Goal: Information Seeking & Learning: Learn about a topic

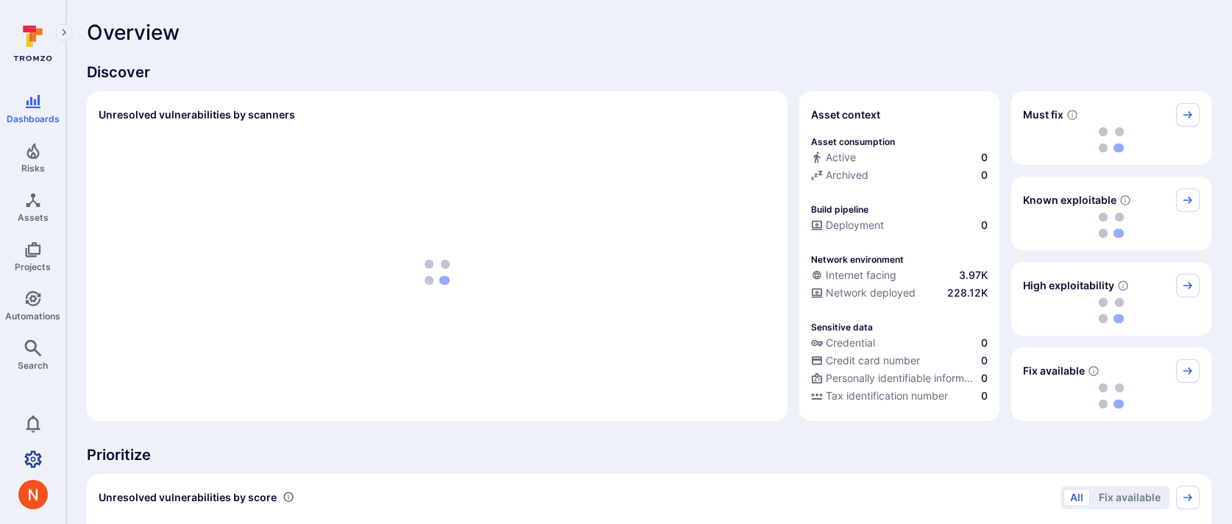
click at [27, 451] on icon "Settings" at bounding box center [33, 460] width 18 height 18
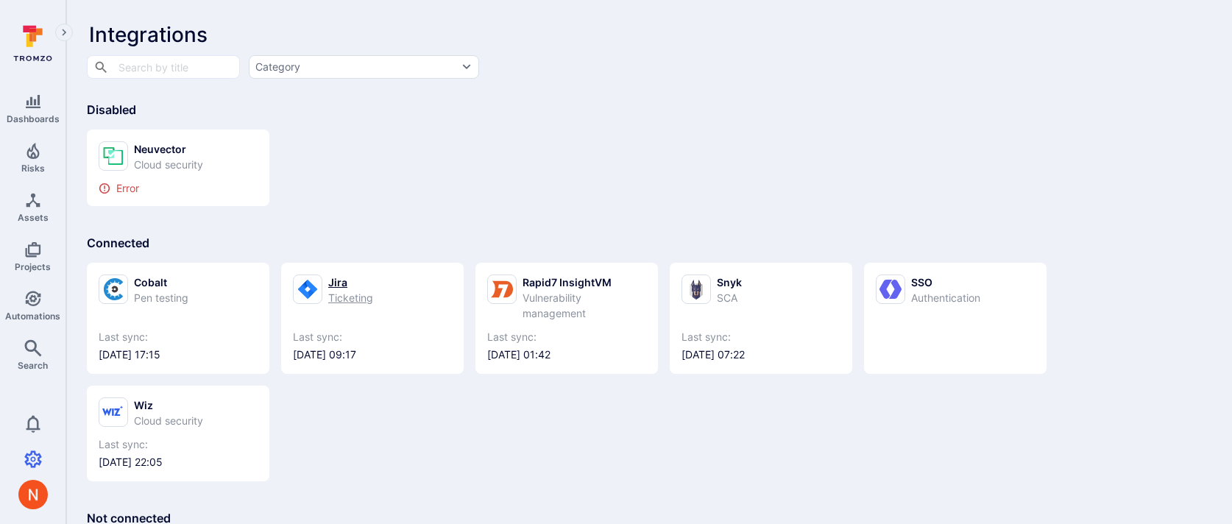
click at [340, 284] on div "Jira" at bounding box center [350, 282] width 45 height 15
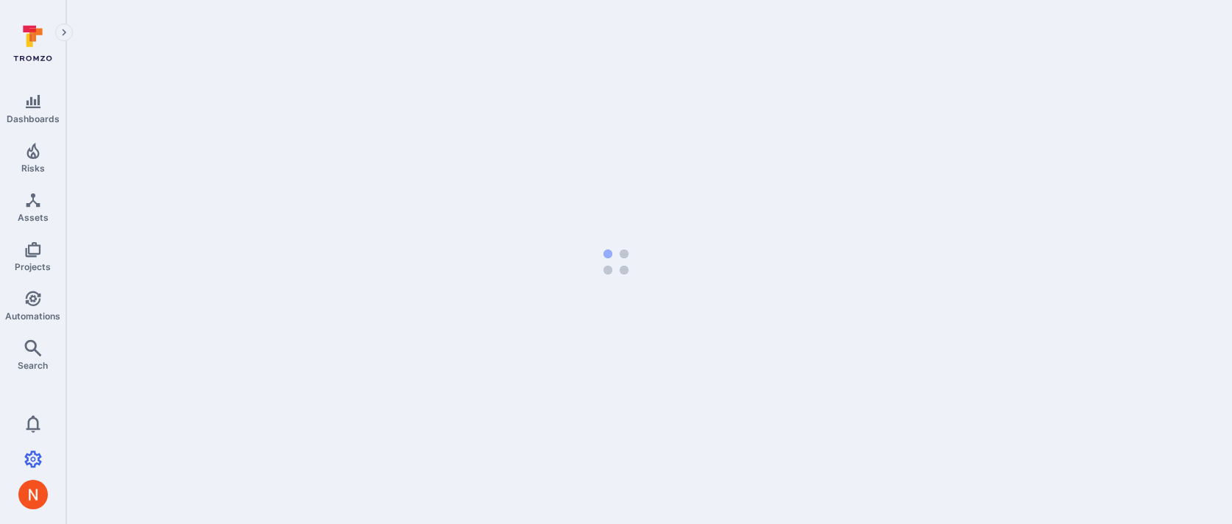
select select "25"
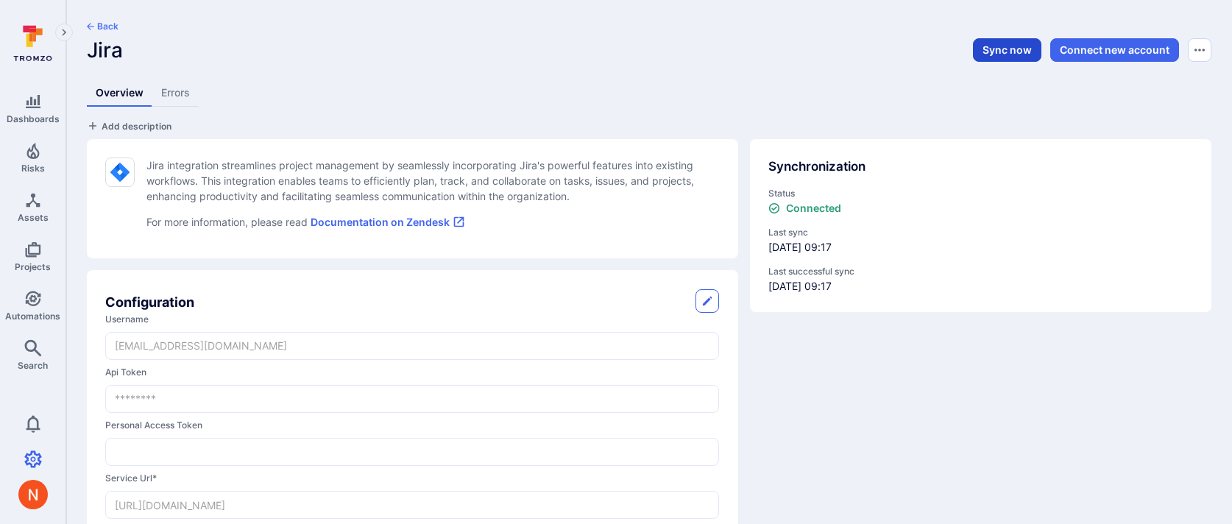
click at [1004, 48] on button "Sync now" at bounding box center [1007, 50] width 68 height 24
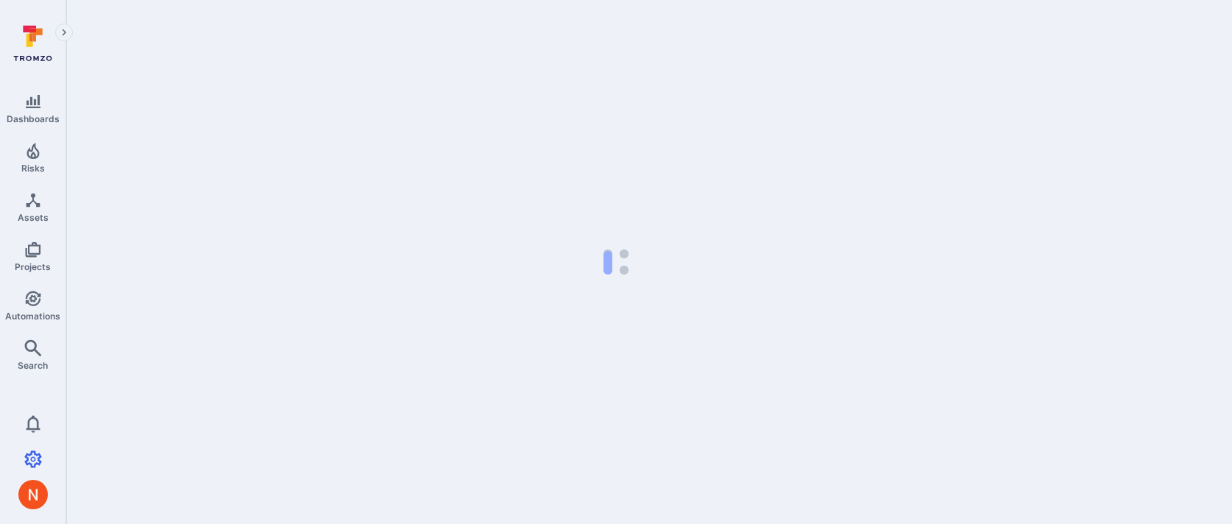
select select "25"
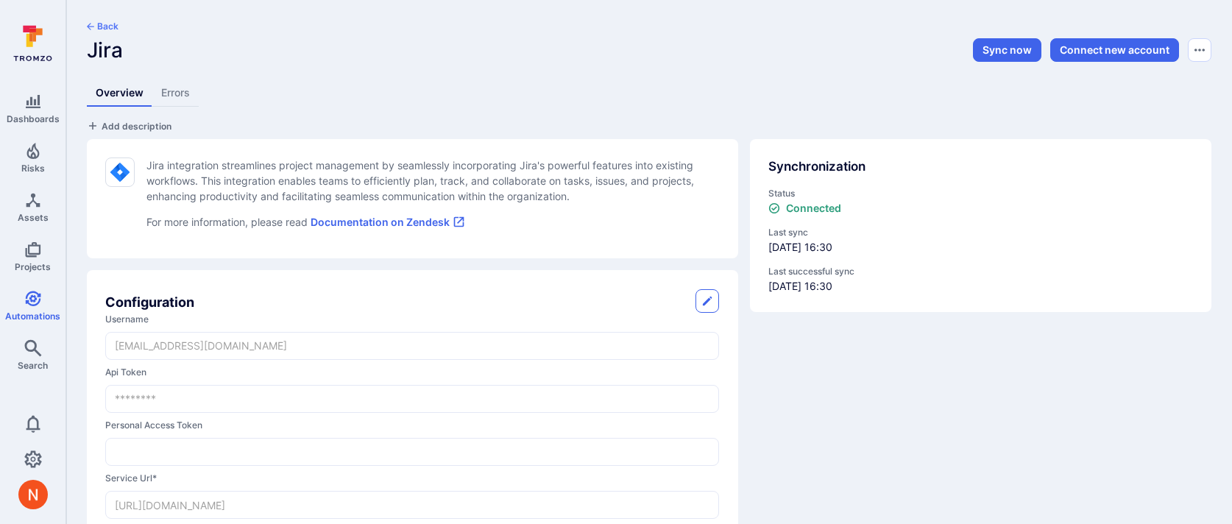
click at [167, 83] on link "Errors" at bounding box center [175, 93] width 46 height 27
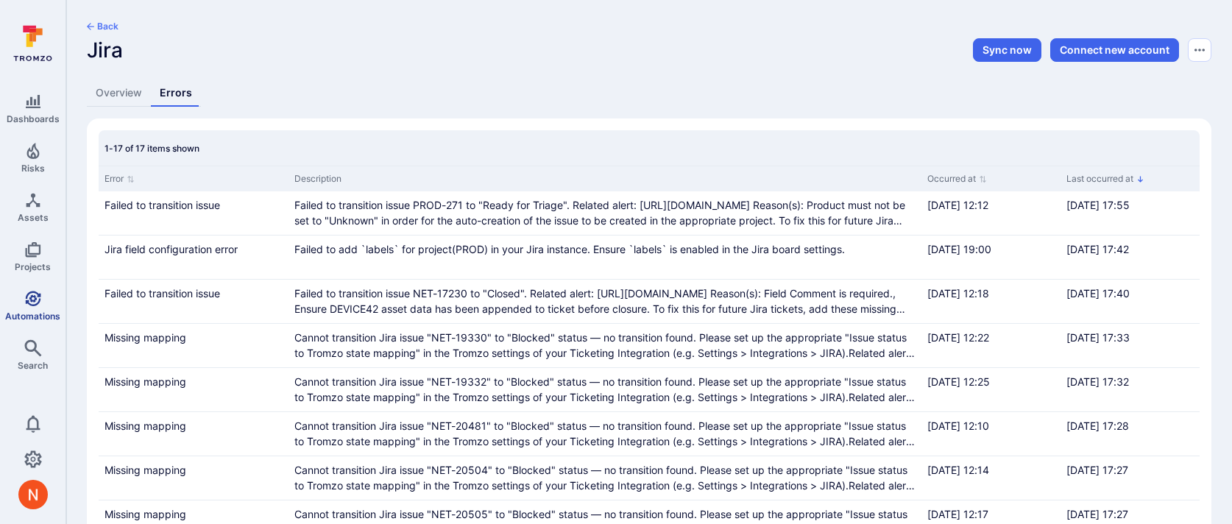
click at [29, 317] on span "Automations" at bounding box center [32, 316] width 55 height 11
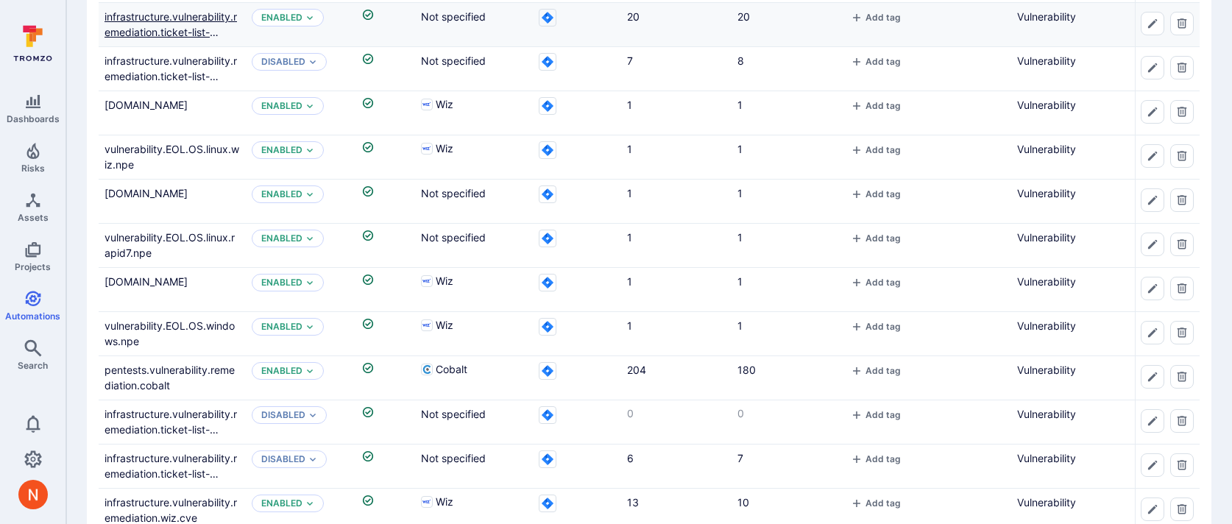
scroll to position [335, 0]
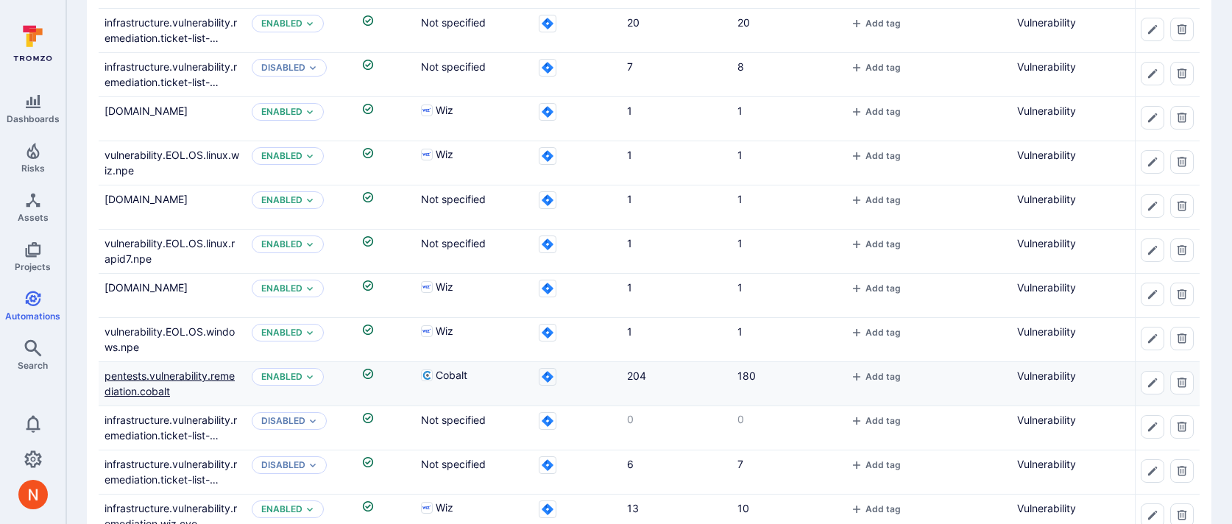
click at [154, 373] on link "pentests.vulnerability.remediation.cobalt" at bounding box center [170, 384] width 130 height 28
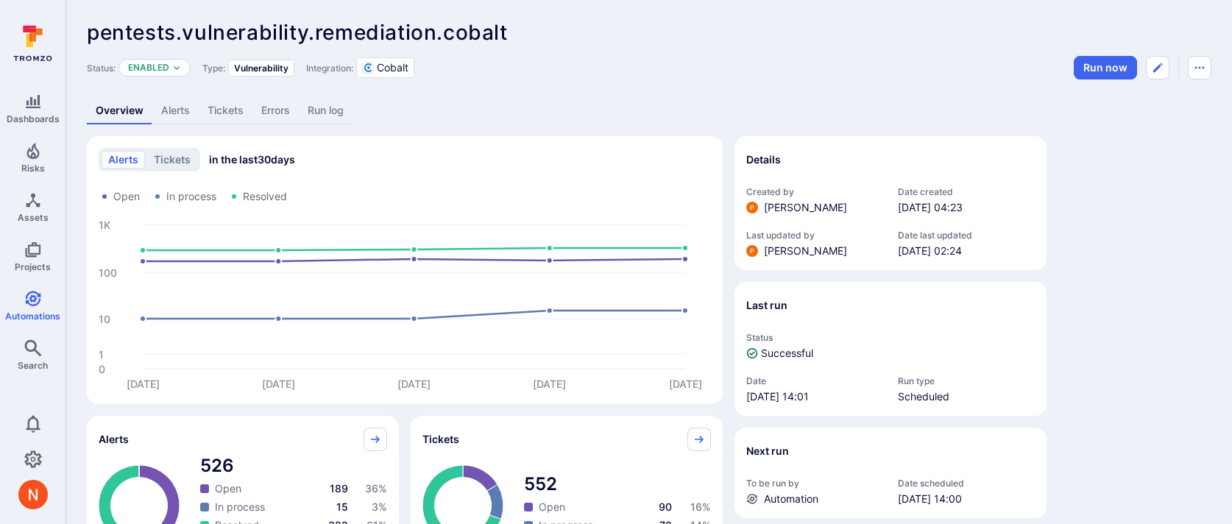
click at [279, 110] on link "Errors" at bounding box center [276, 110] width 46 height 27
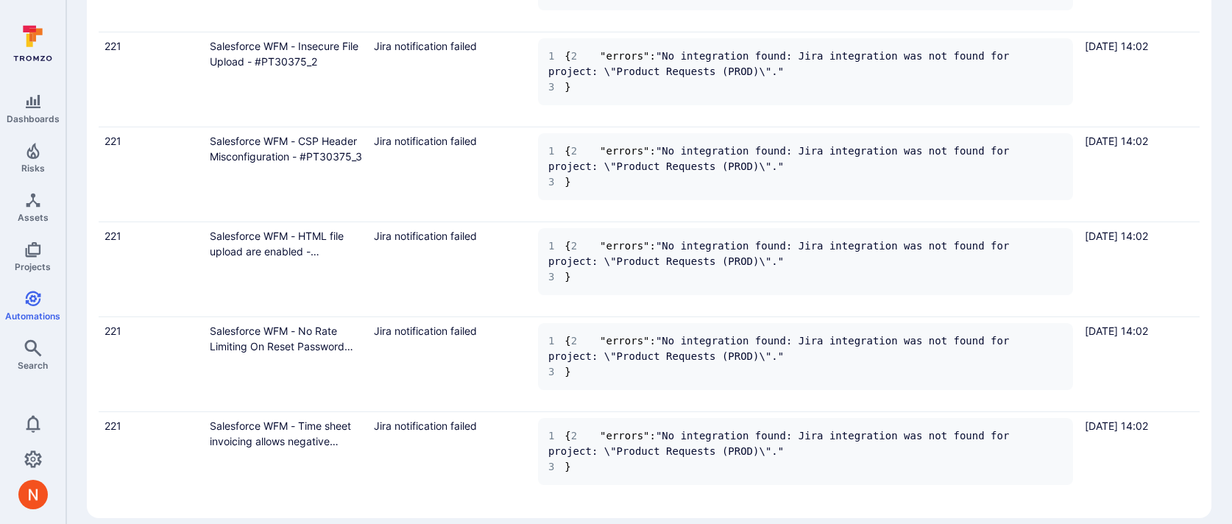
scroll to position [1461, 0]
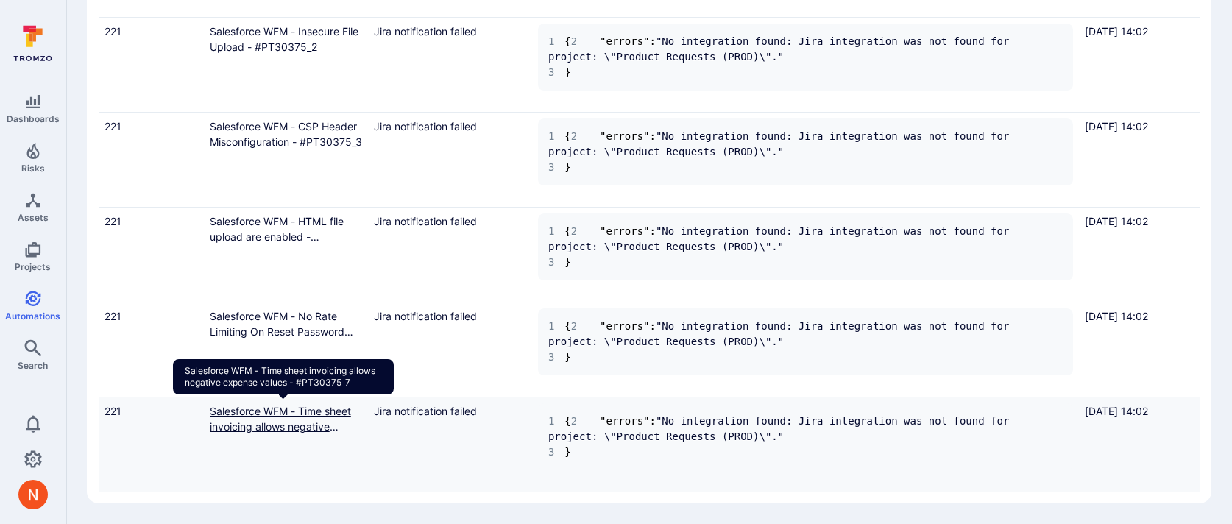
click at [252, 412] on link "Salesforce WFM - Time sheet invoicing allows negative expense values - #PT30375…" at bounding box center [284, 426] width 148 height 43
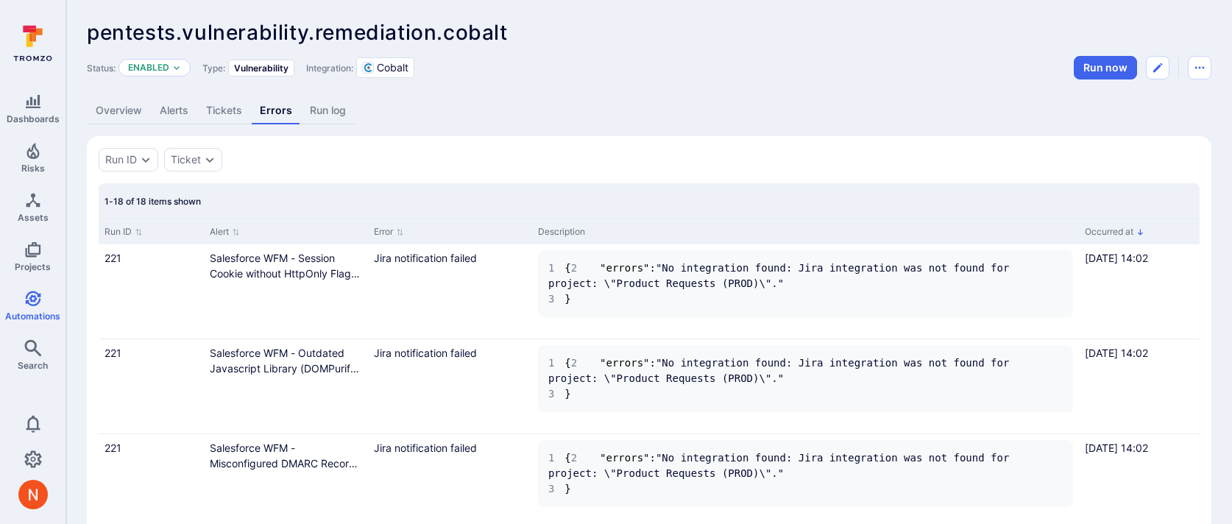
click at [116, 116] on link "Overview" at bounding box center [119, 110] width 64 height 27
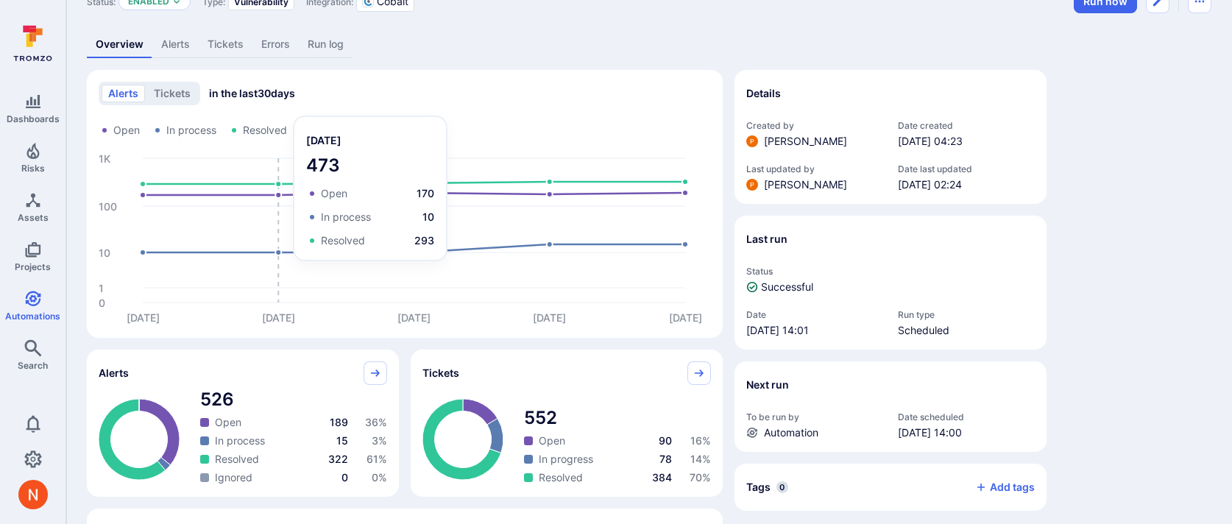
scroll to position [79, 0]
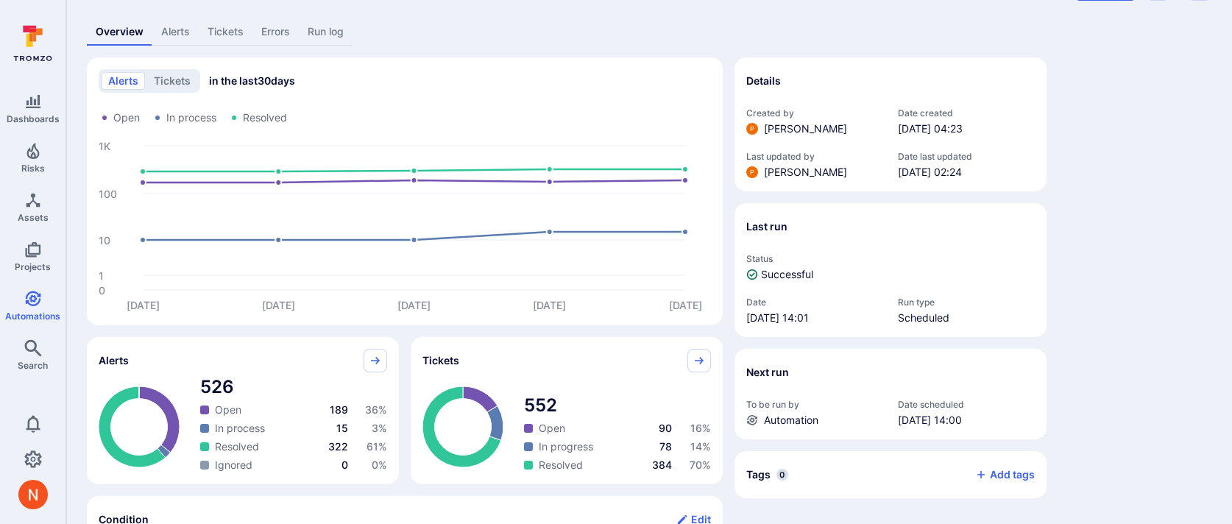
click at [178, 25] on link "Alerts" at bounding box center [175, 31] width 46 height 27
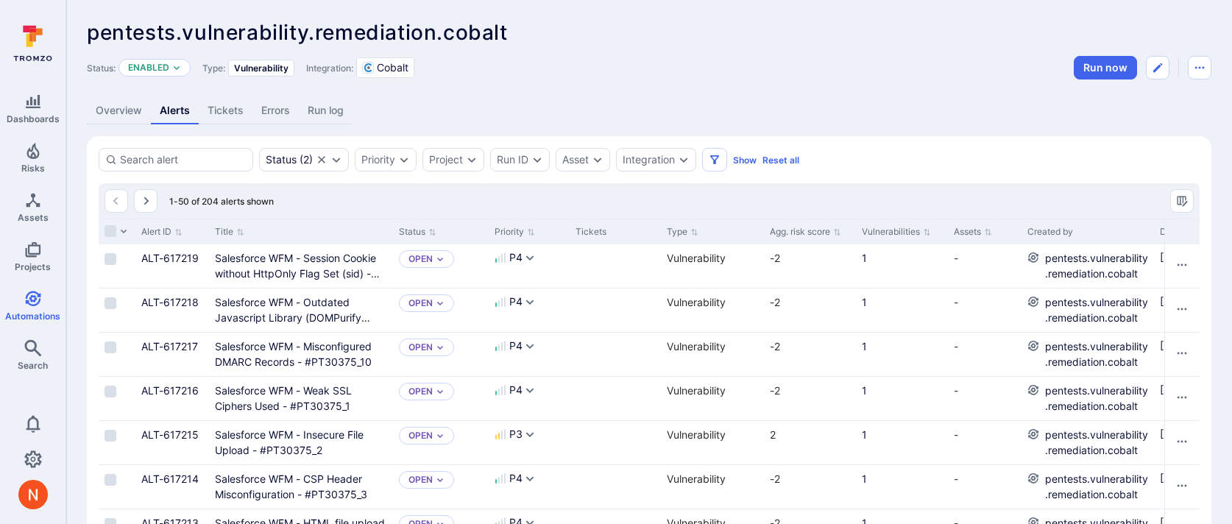
drag, startPoint x: 1158, startPoint y: 61, endPoint x: 1025, endPoint y: 41, distance: 134.0
click at [1025, 41] on header "pentests.vulnerability.remediation.cobalt ... Show more Status: Enabled Type: V…" at bounding box center [649, 50] width 1125 height 59
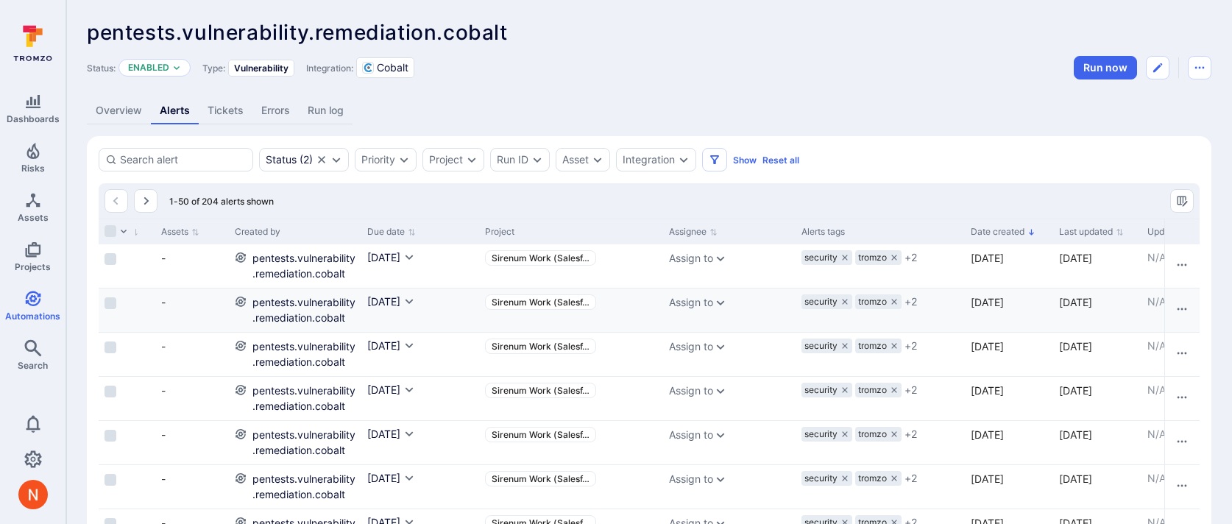
scroll to position [0, 903]
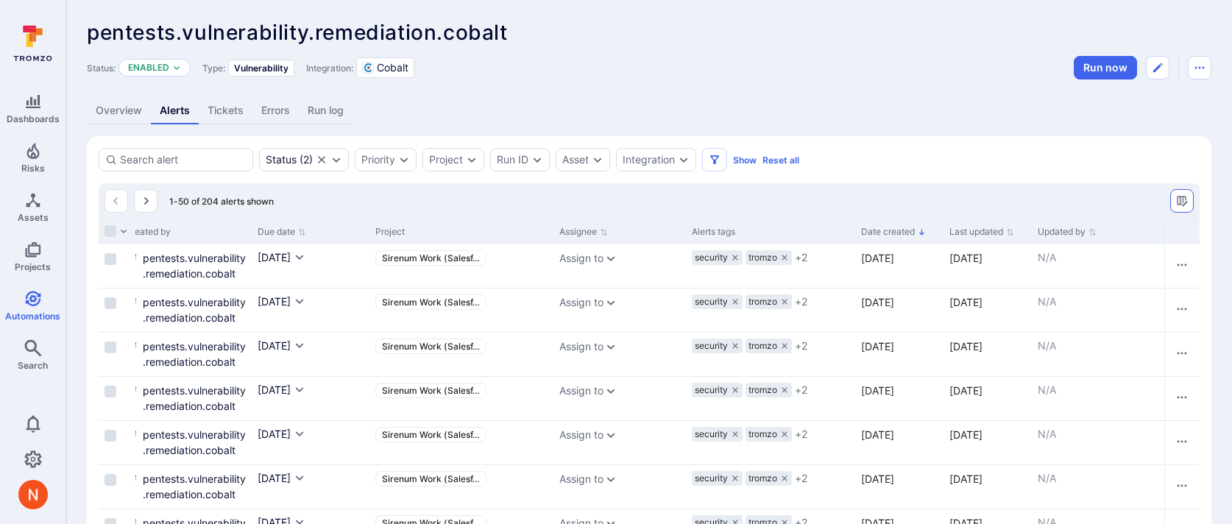
click at [1173, 194] on button "Manage columns" at bounding box center [1182, 201] width 24 height 24
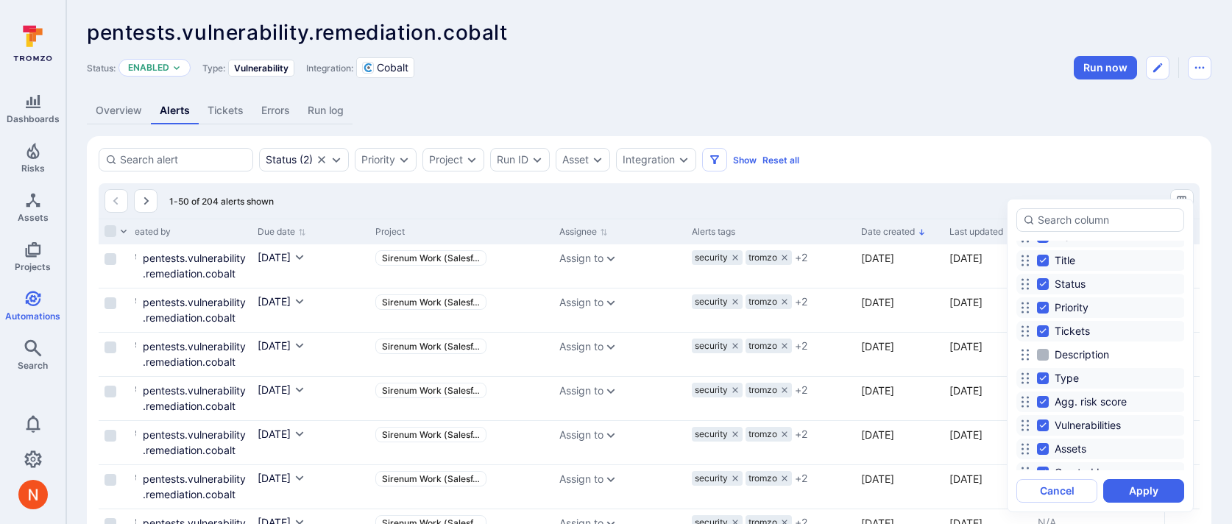
scroll to position [32, 0]
click at [815, 107] on div at bounding box center [616, 262] width 1232 height 524
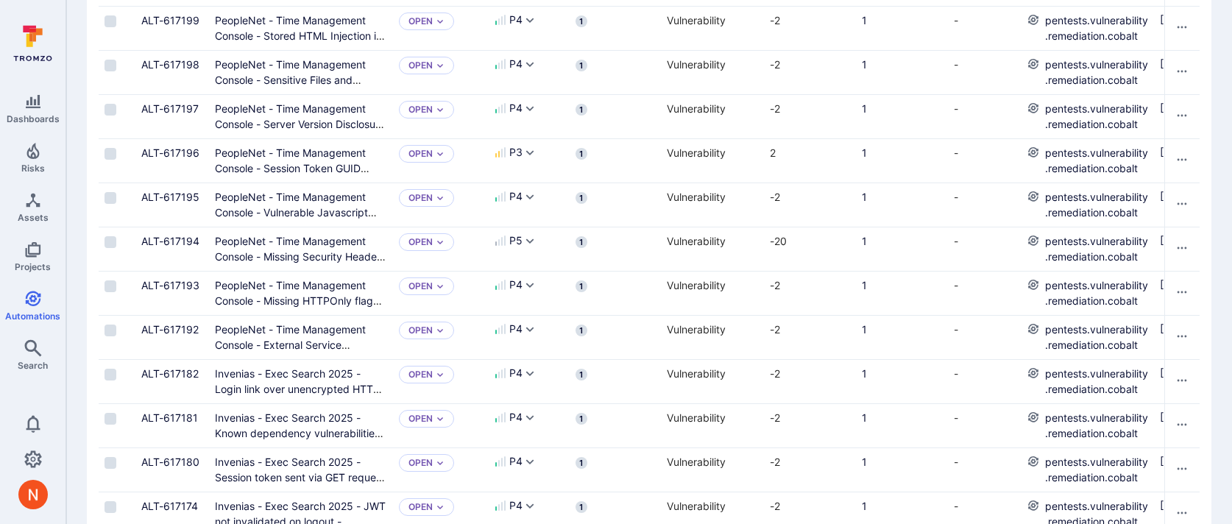
scroll to position [0, 0]
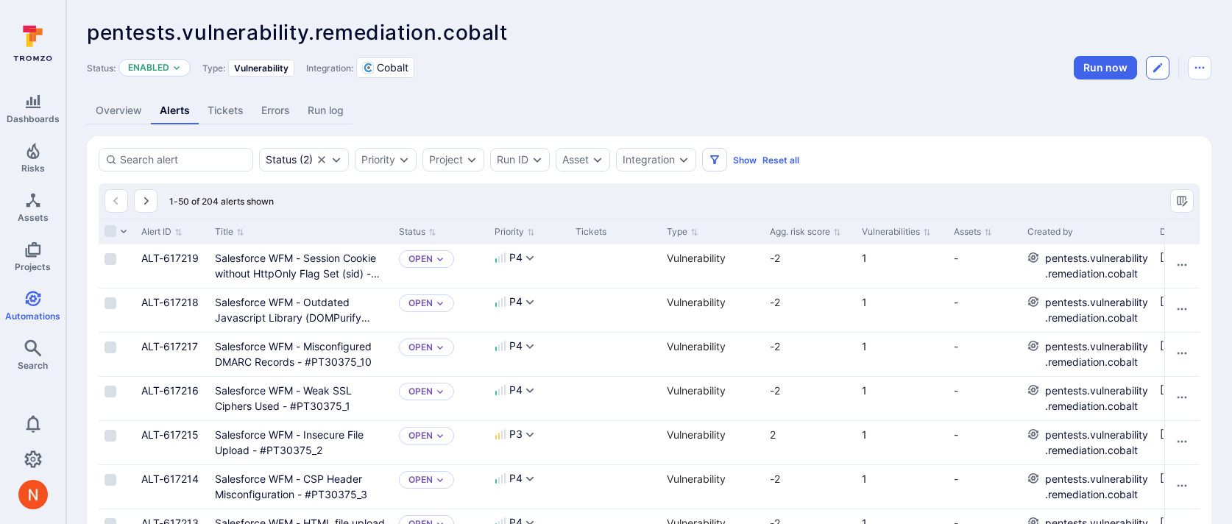
click at [1162, 72] on icon "Edit automation" at bounding box center [1158, 68] width 12 height 12
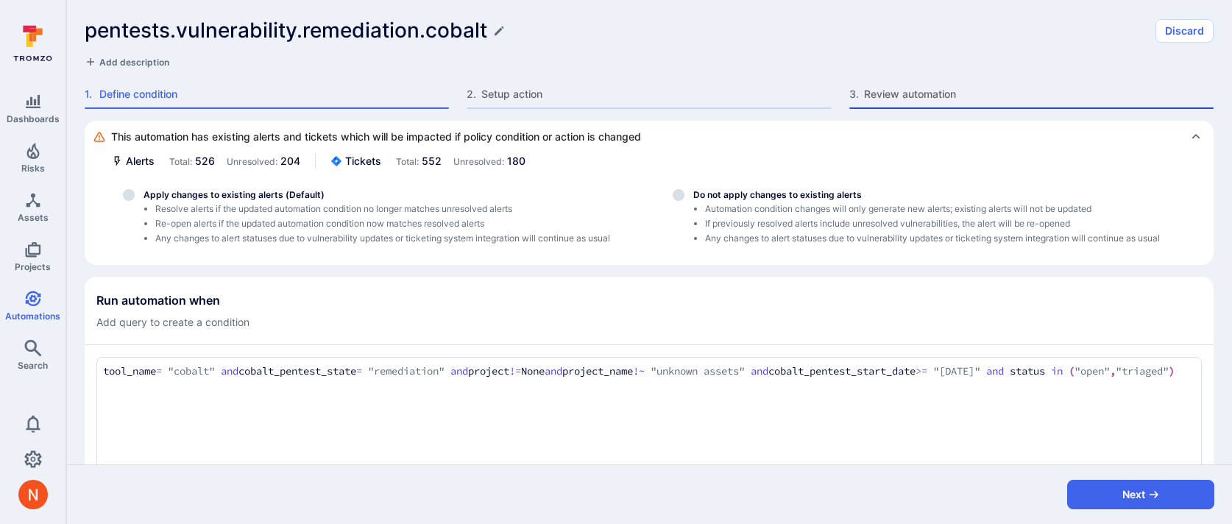
click at [933, 100] on span "Review automation" at bounding box center [1039, 94] width 350 height 15
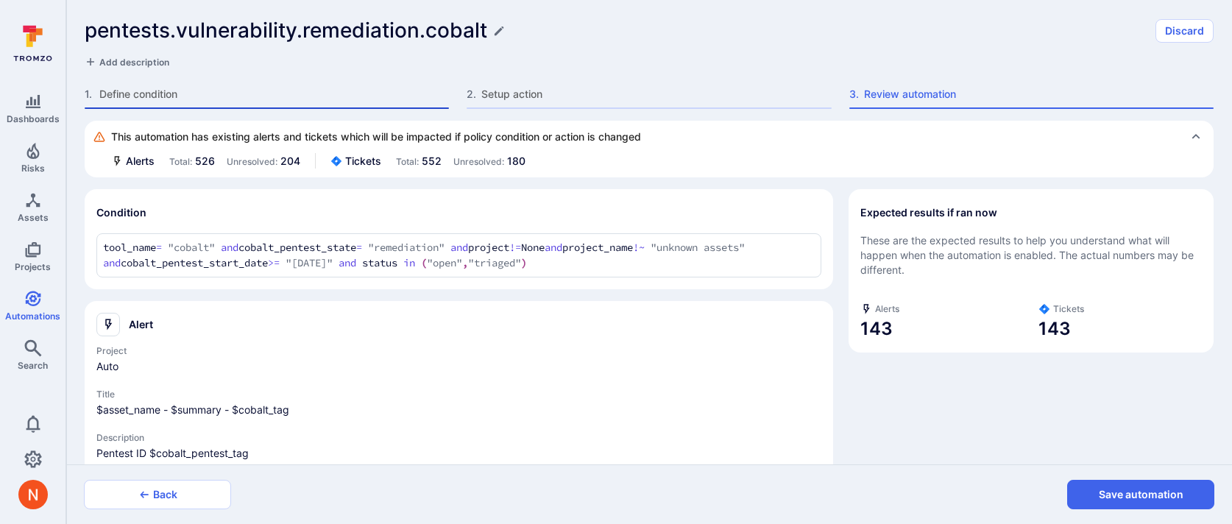
click at [168, 89] on span "Define condition" at bounding box center [274, 94] width 350 height 15
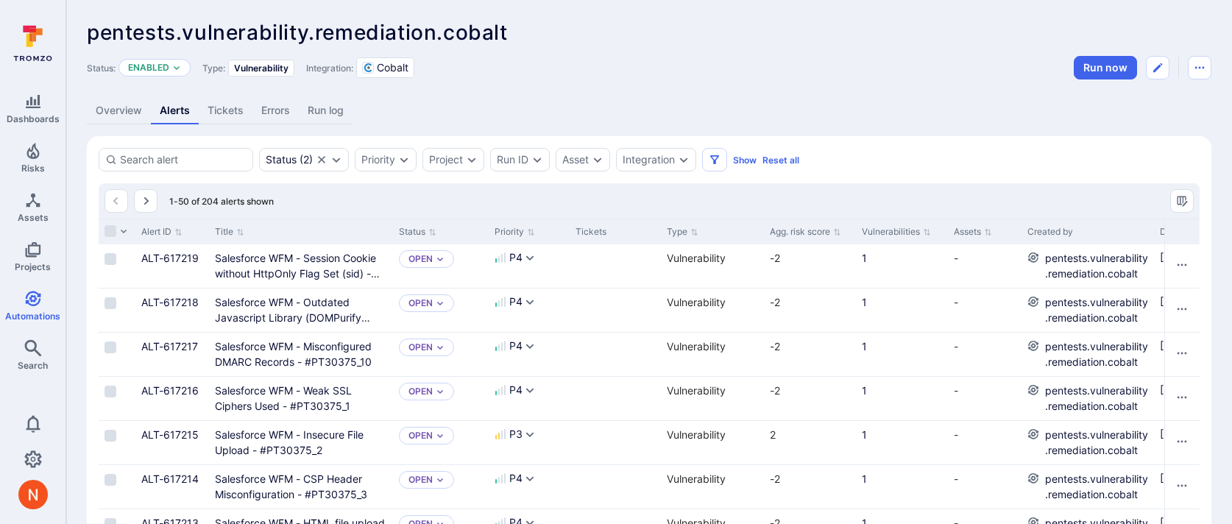
click at [280, 100] on link "Errors" at bounding box center [276, 110] width 46 height 27
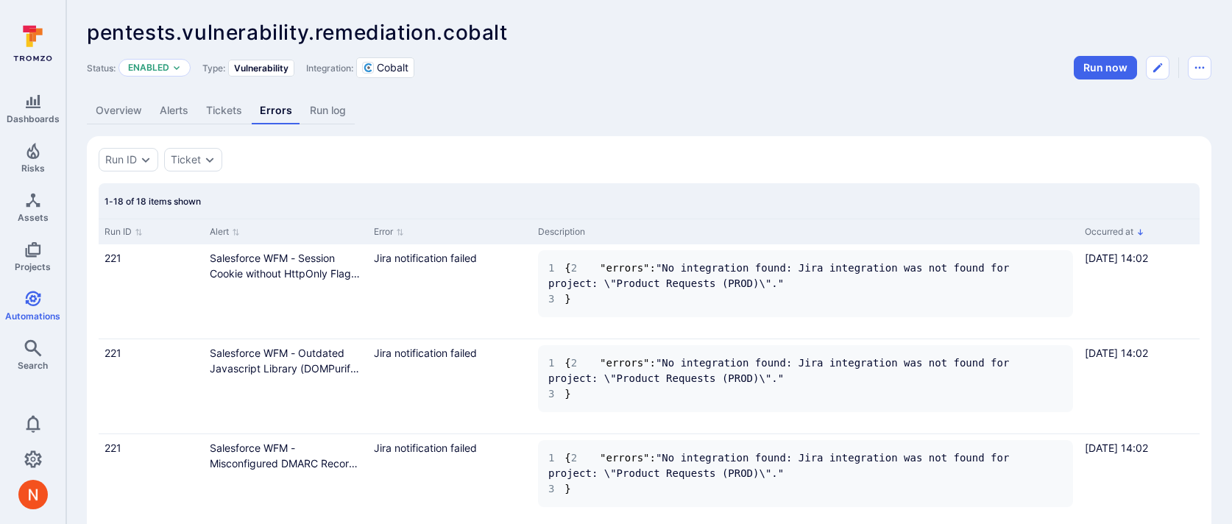
click at [124, 116] on link "Overview" at bounding box center [119, 110] width 64 height 27
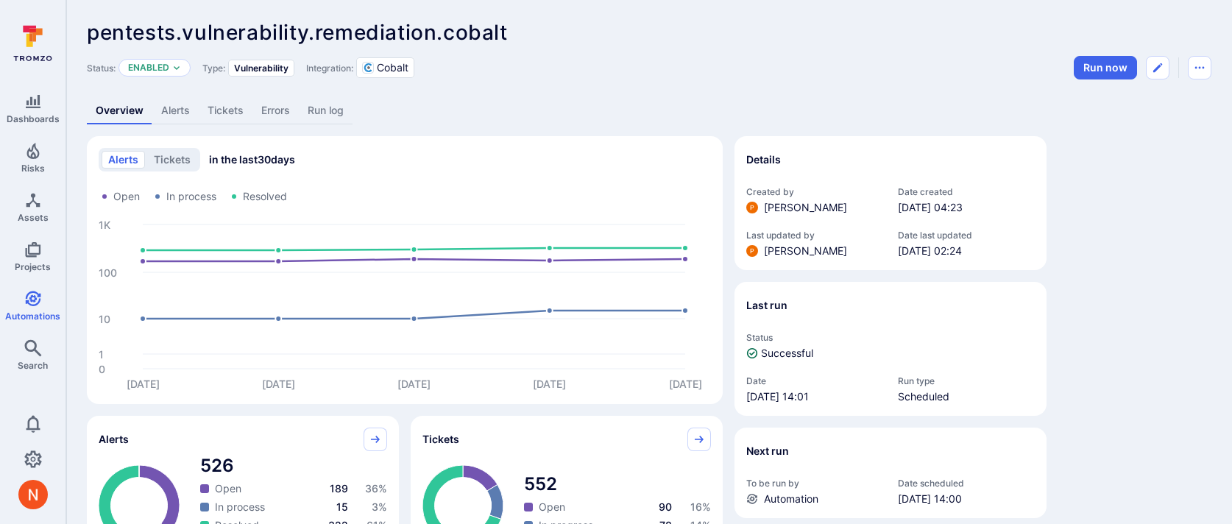
click at [172, 113] on link "Alerts" at bounding box center [175, 110] width 46 height 27
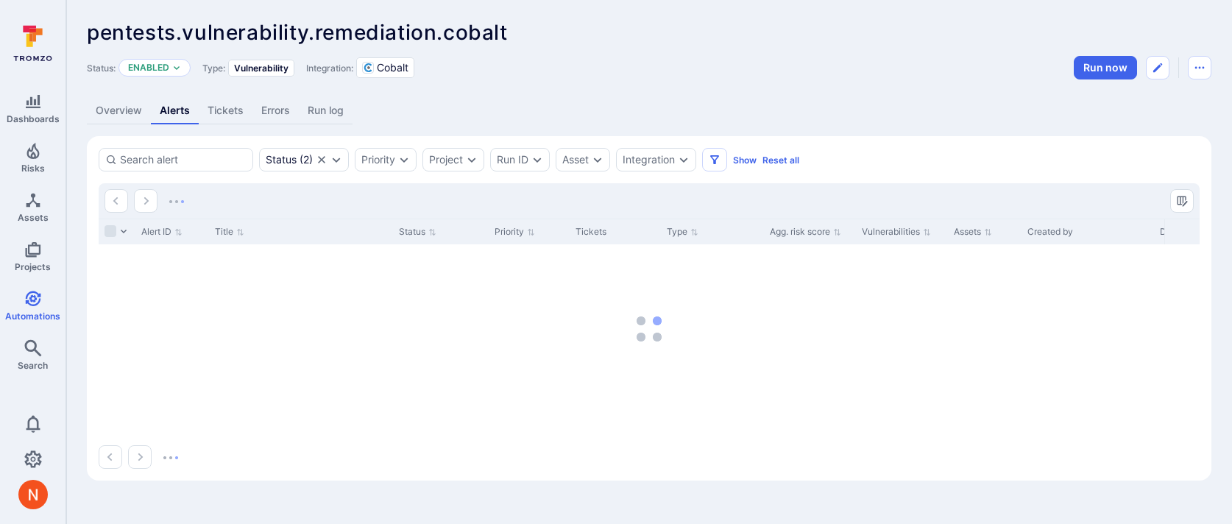
click at [137, 102] on link "Overview" at bounding box center [119, 110] width 64 height 27
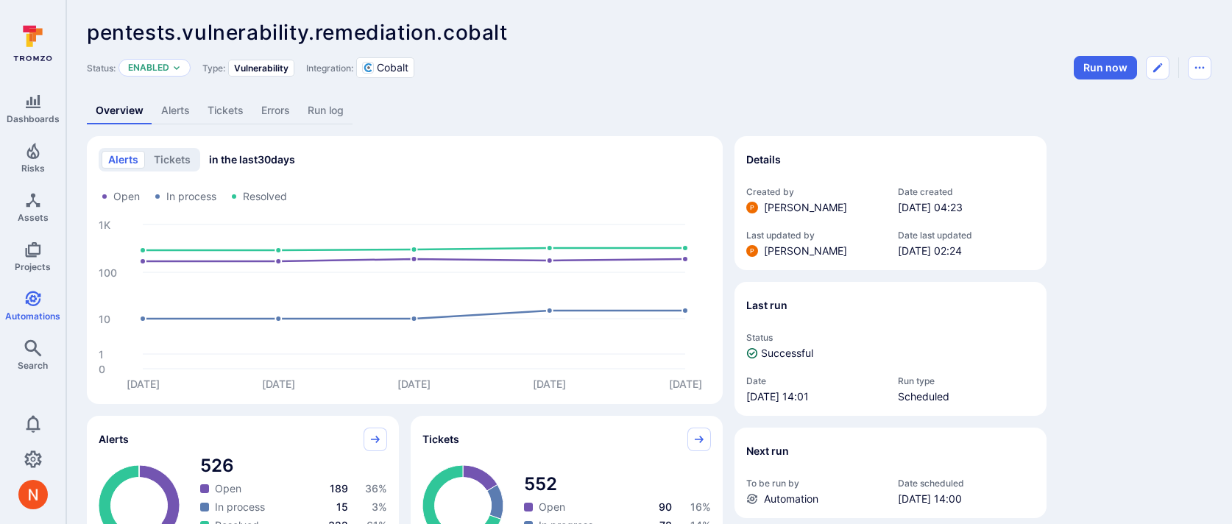
click at [333, 106] on link "Run log" at bounding box center [326, 110] width 54 height 27
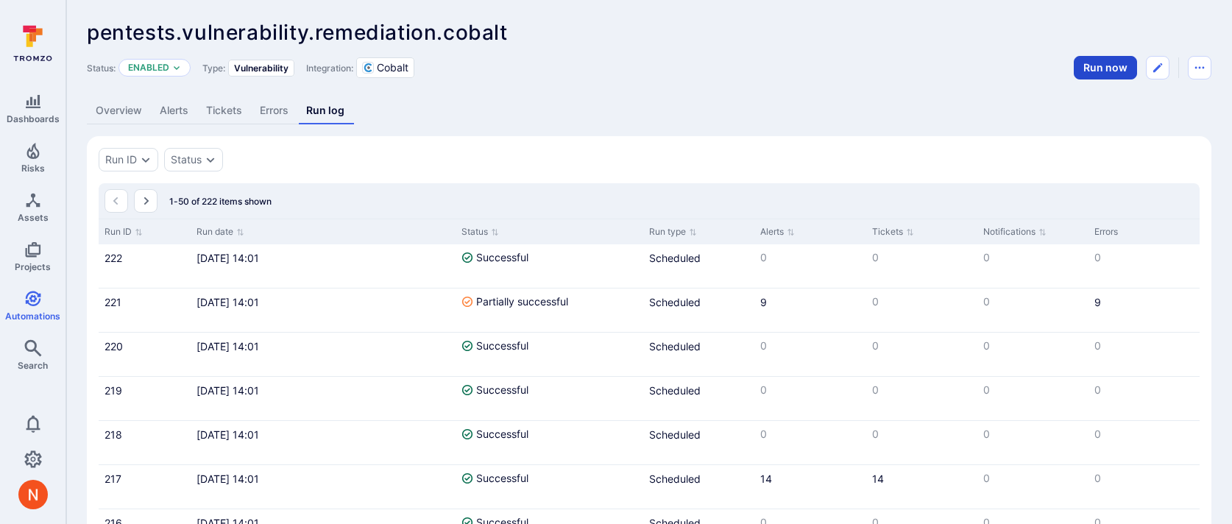
click at [1101, 69] on button "Run now" at bounding box center [1105, 68] width 63 height 24
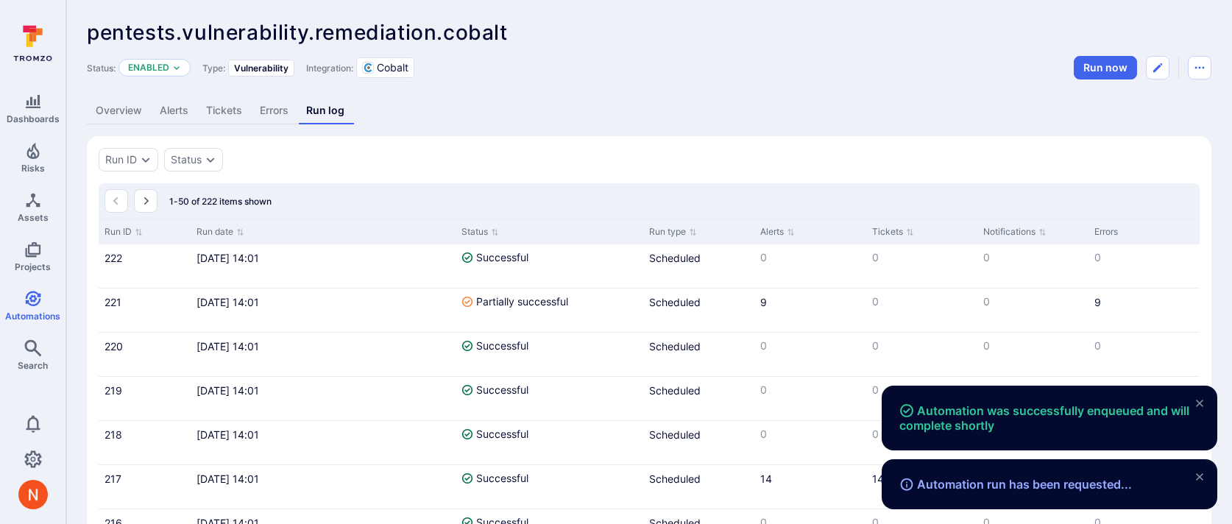
click at [133, 113] on link "Overview" at bounding box center [119, 110] width 64 height 27
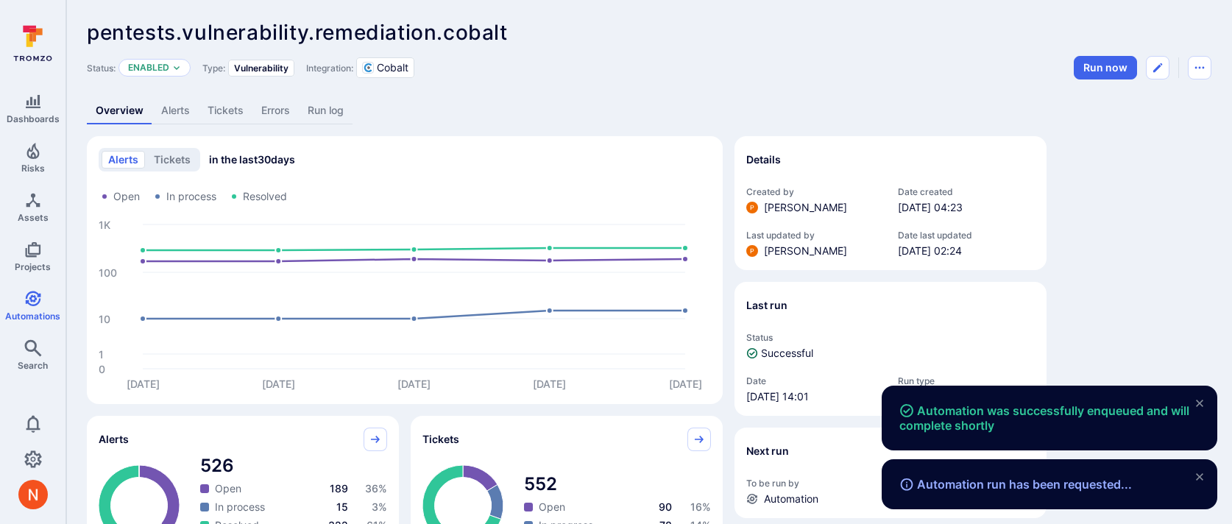
click at [335, 113] on link "Run log" at bounding box center [326, 110] width 54 height 27
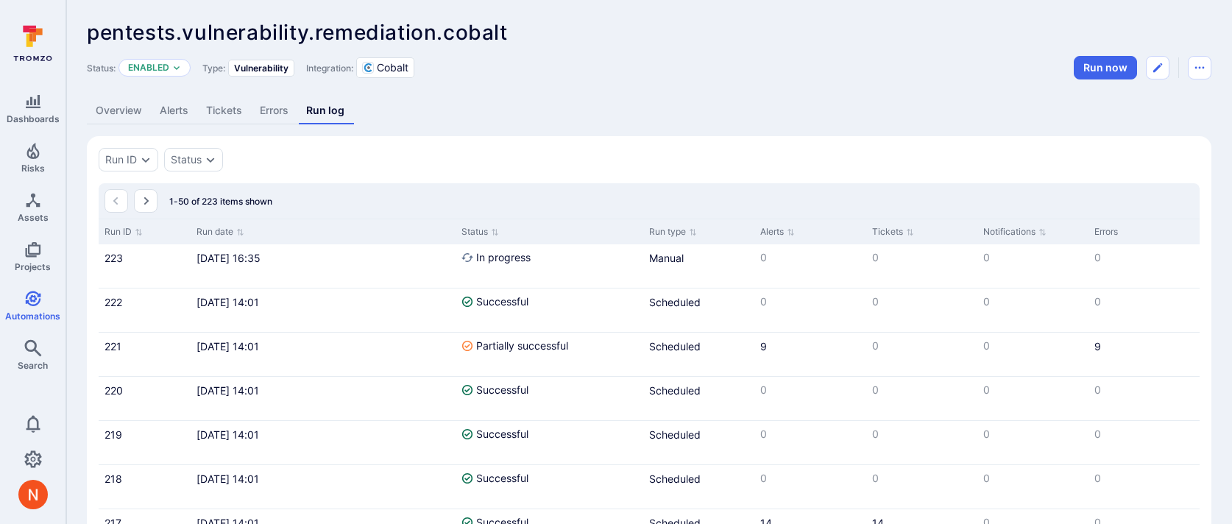
click at [271, 101] on link "Errors" at bounding box center [274, 110] width 46 height 27
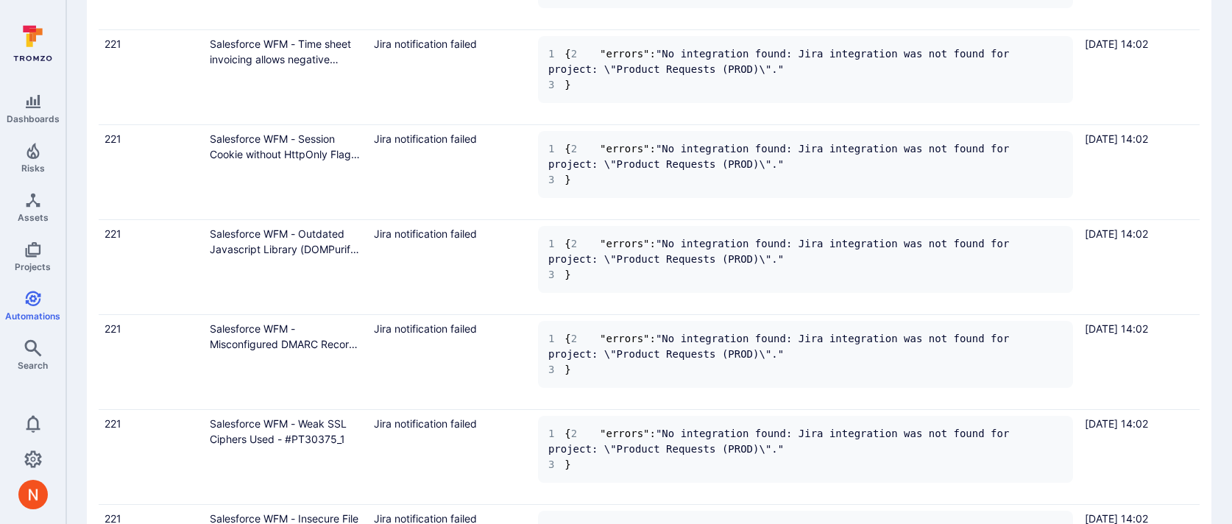
scroll to position [1461, 0]
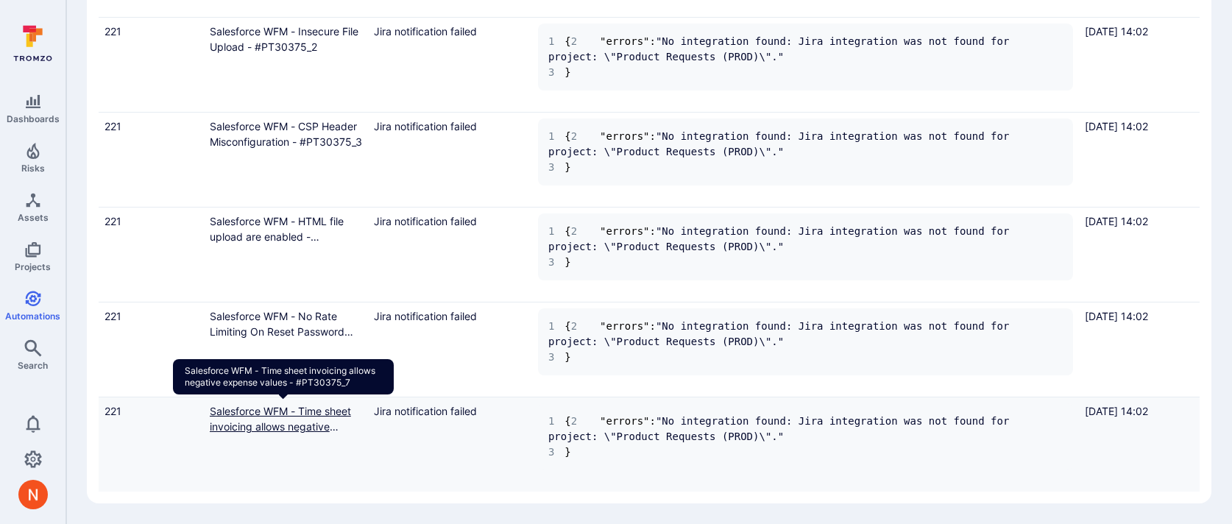
click at [274, 410] on link "Salesforce WFM - Time sheet invoicing allows negative expense values - #PT30375…" at bounding box center [284, 426] width 148 height 43
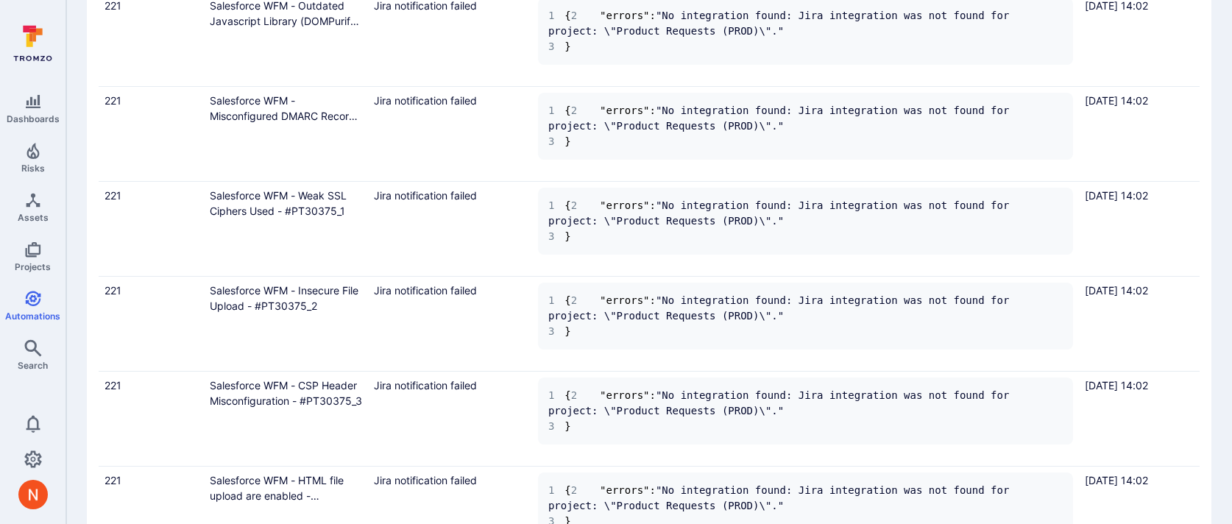
scroll to position [0, 0]
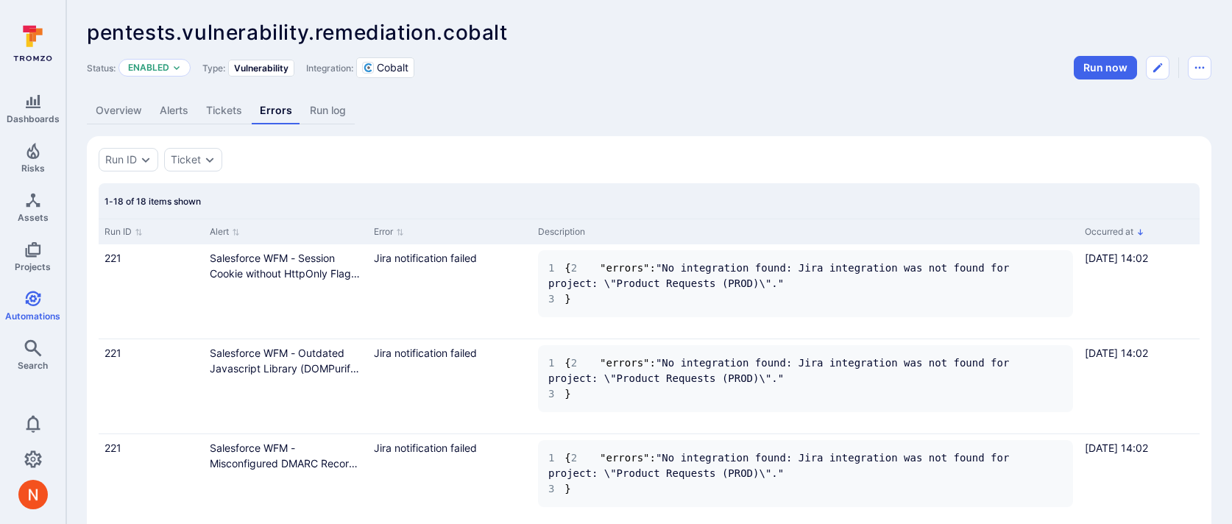
click at [323, 111] on link "Run log" at bounding box center [328, 110] width 54 height 27
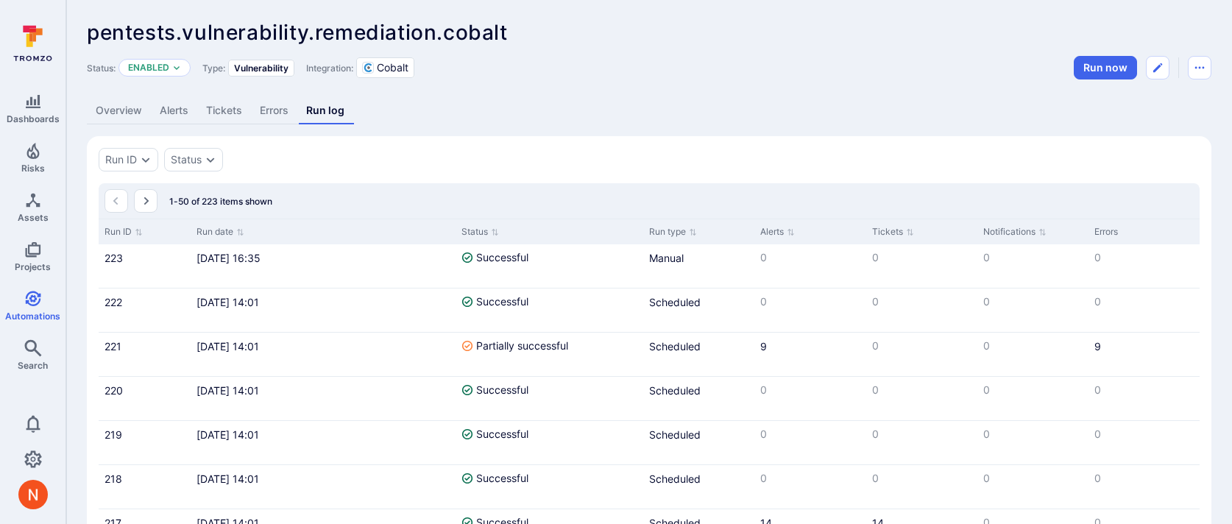
click at [213, 115] on link "Tickets" at bounding box center [224, 110] width 54 height 27
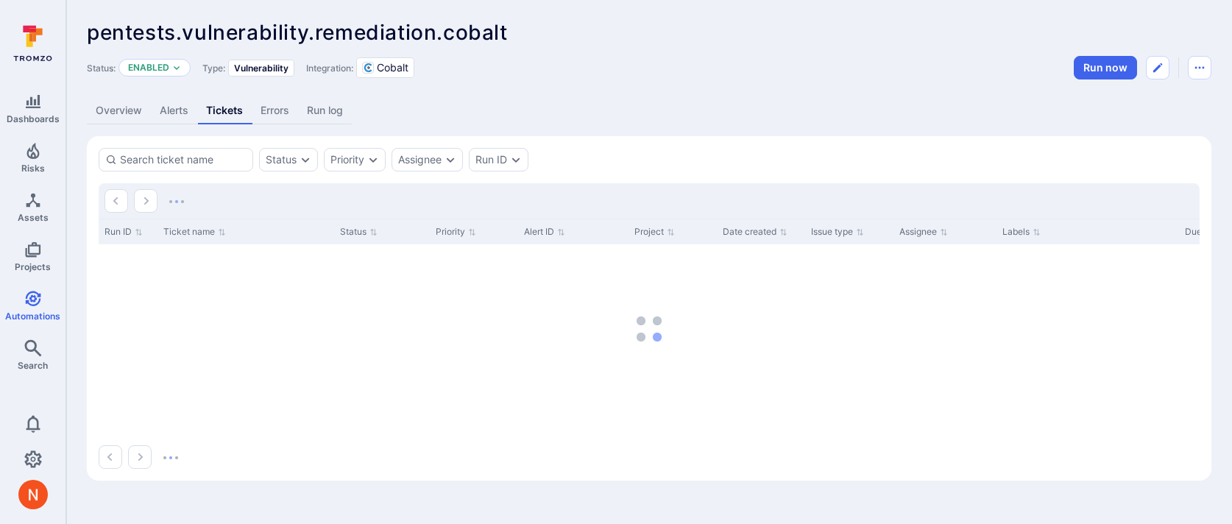
click at [179, 118] on link "Alerts" at bounding box center [174, 110] width 46 height 27
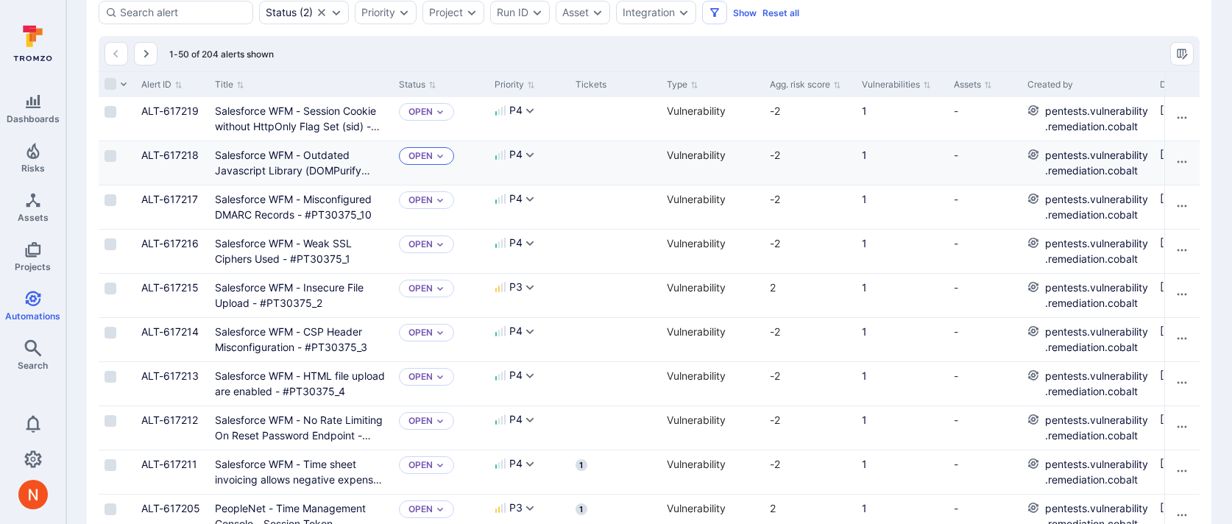
scroll to position [146, 0]
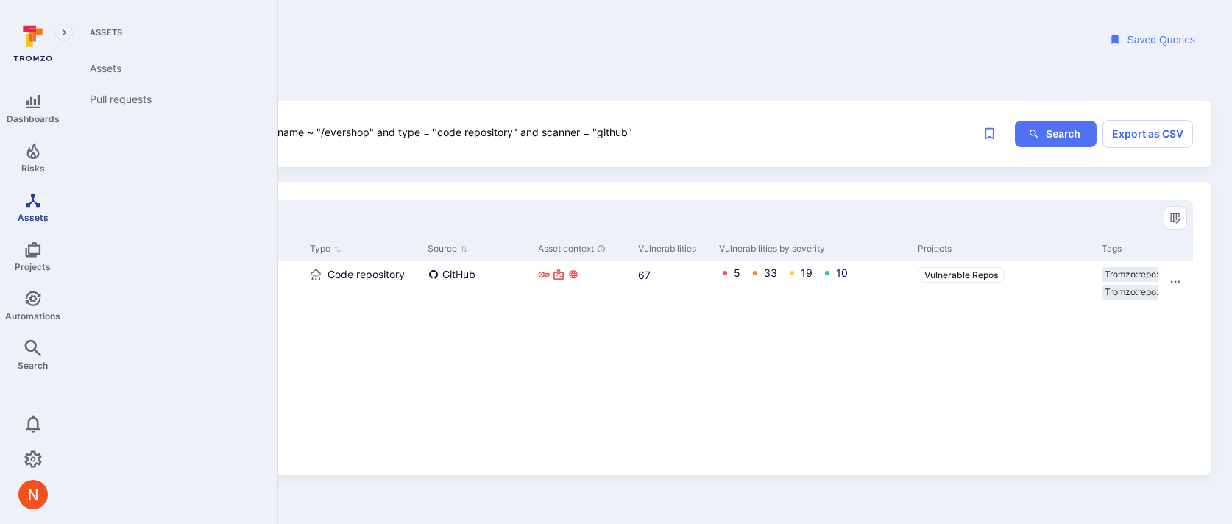
click at [31, 202] on icon "Assets" at bounding box center [33, 200] width 14 height 14
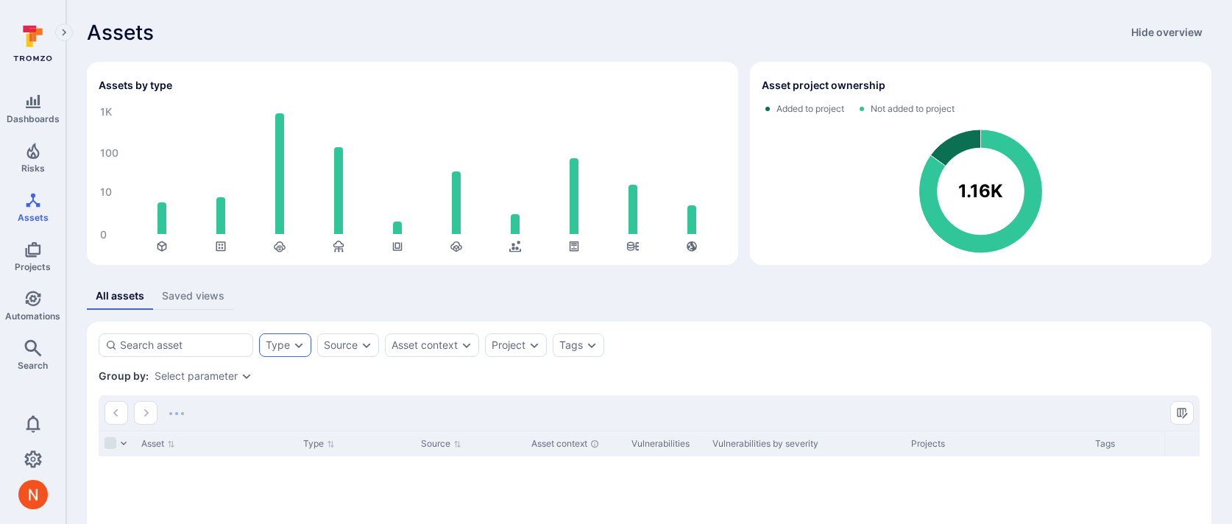
click at [267, 343] on div "Type" at bounding box center [278, 345] width 24 height 12
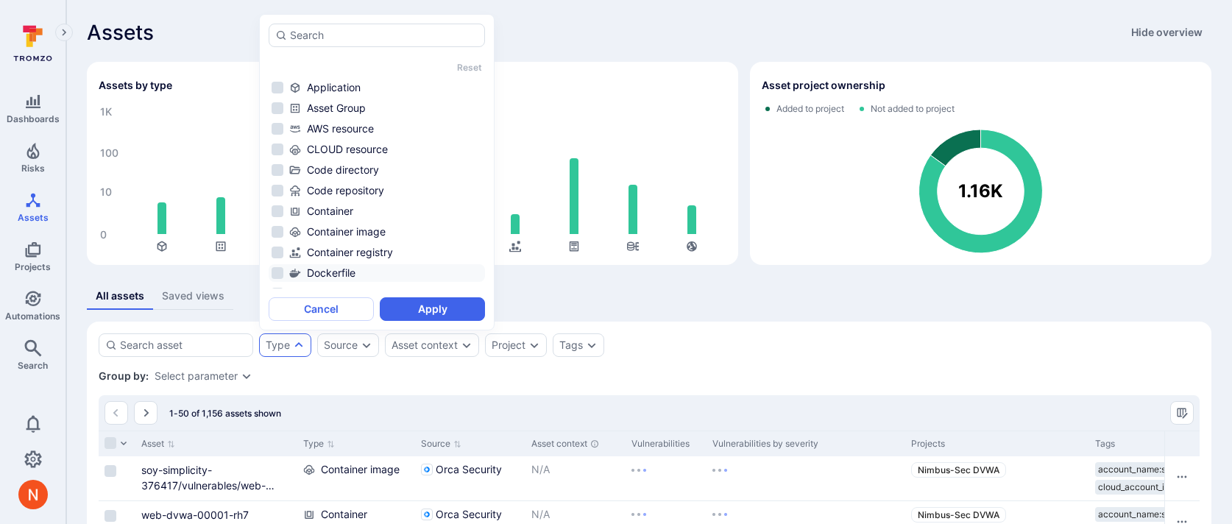
click at [360, 196] on div "Code repository" at bounding box center [385, 190] width 193 height 15
click at [417, 313] on button "Apply" at bounding box center [432, 309] width 105 height 24
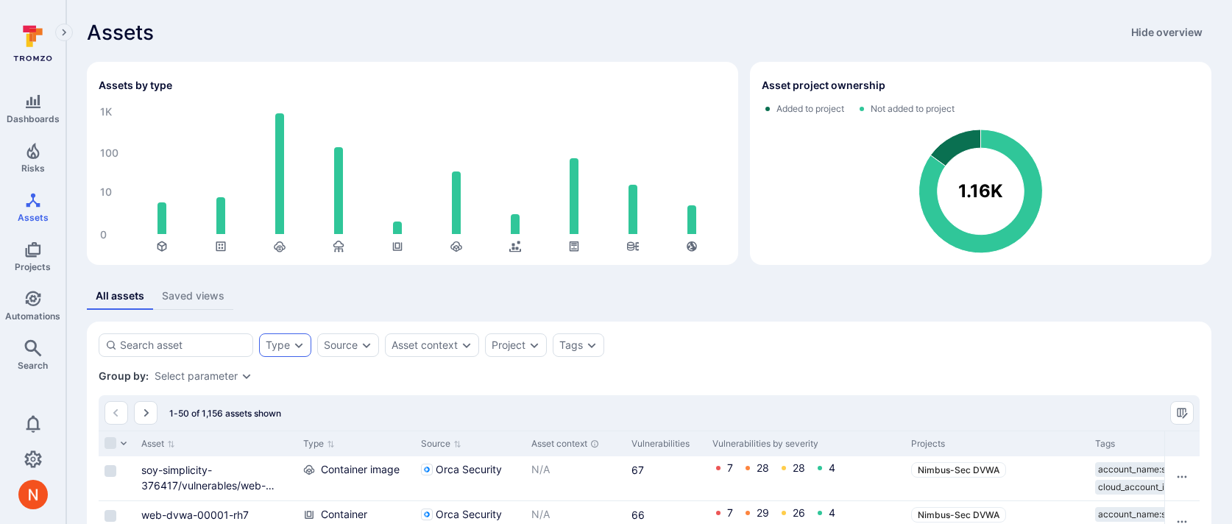
click at [286, 339] on div "Type" at bounding box center [285, 345] width 52 height 24
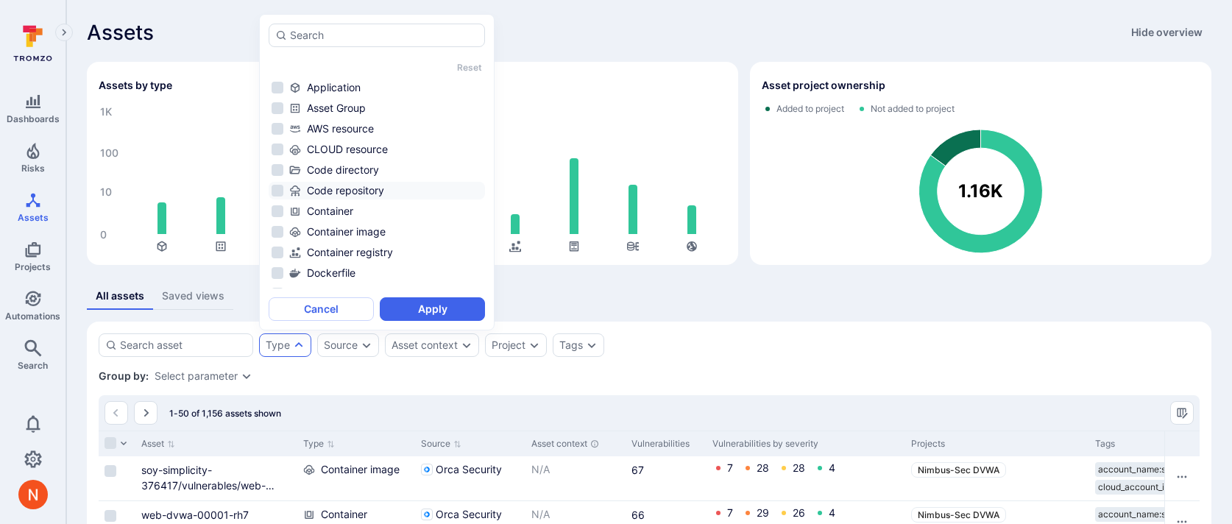
click at [369, 186] on div "Code repository" at bounding box center [385, 190] width 193 height 15
click at [420, 306] on button "Apply" at bounding box center [432, 309] width 105 height 24
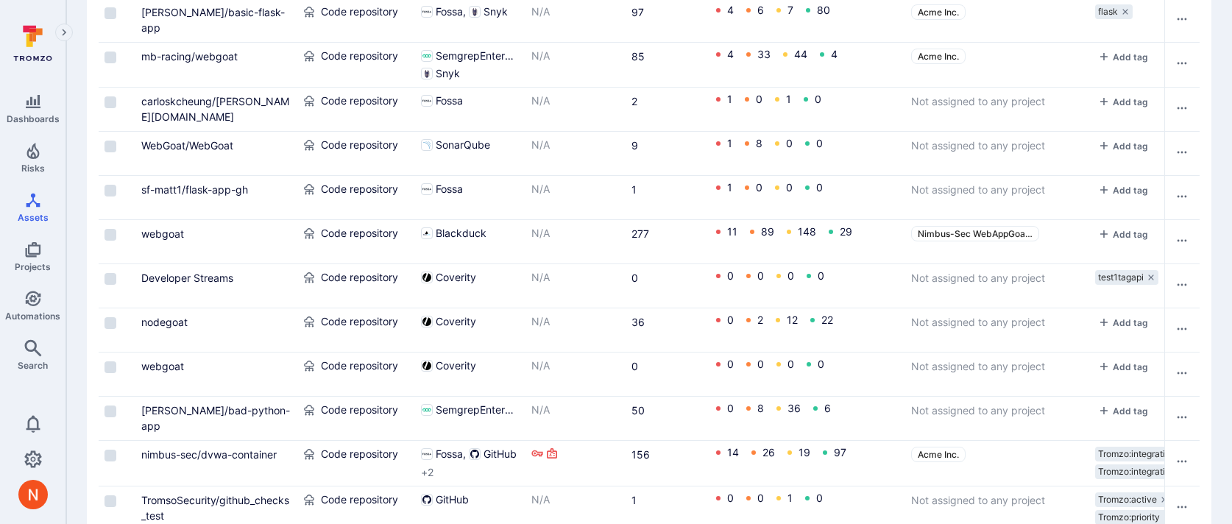
scroll to position [321, 0]
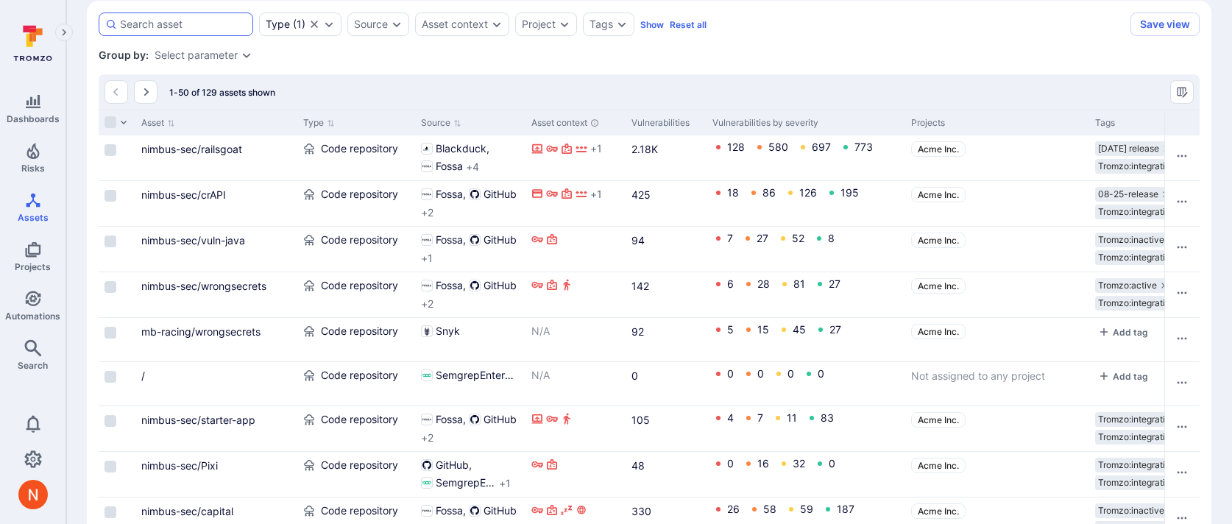
click at [200, 32] on div at bounding box center [176, 25] width 155 height 24
click at [200, 32] on input at bounding box center [183, 24] width 127 height 15
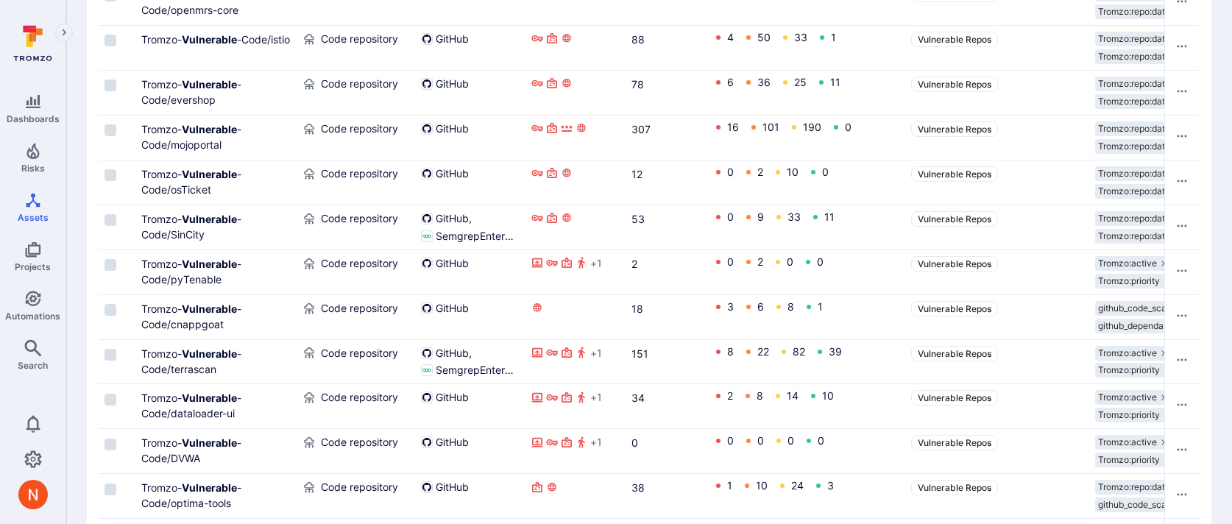
scroll to position [1536, 0]
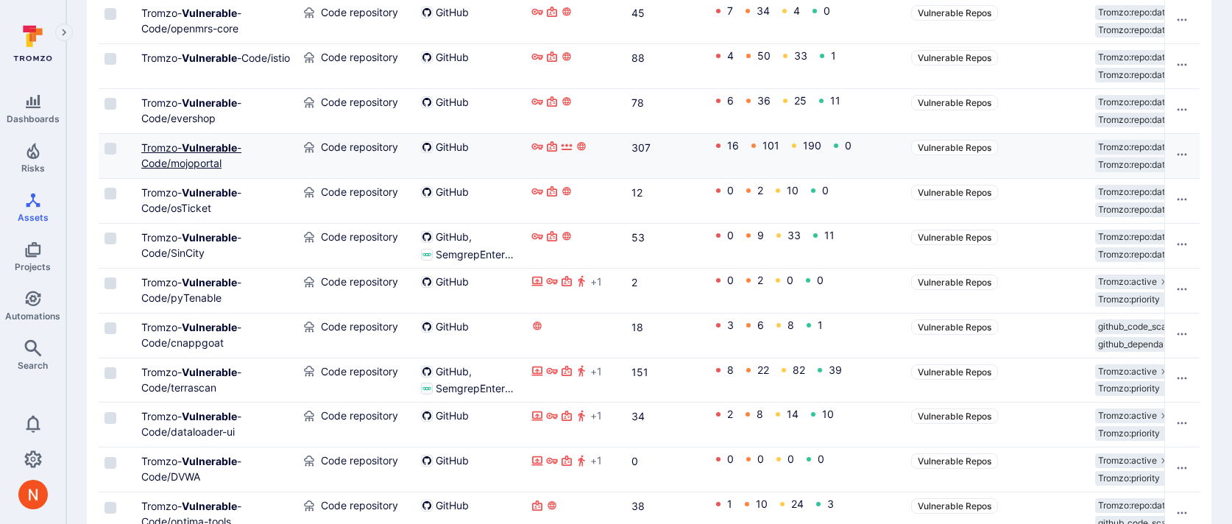
type input "vulnerable"
click at [205, 148] on b "Vulnerable" at bounding box center [209, 147] width 55 height 13
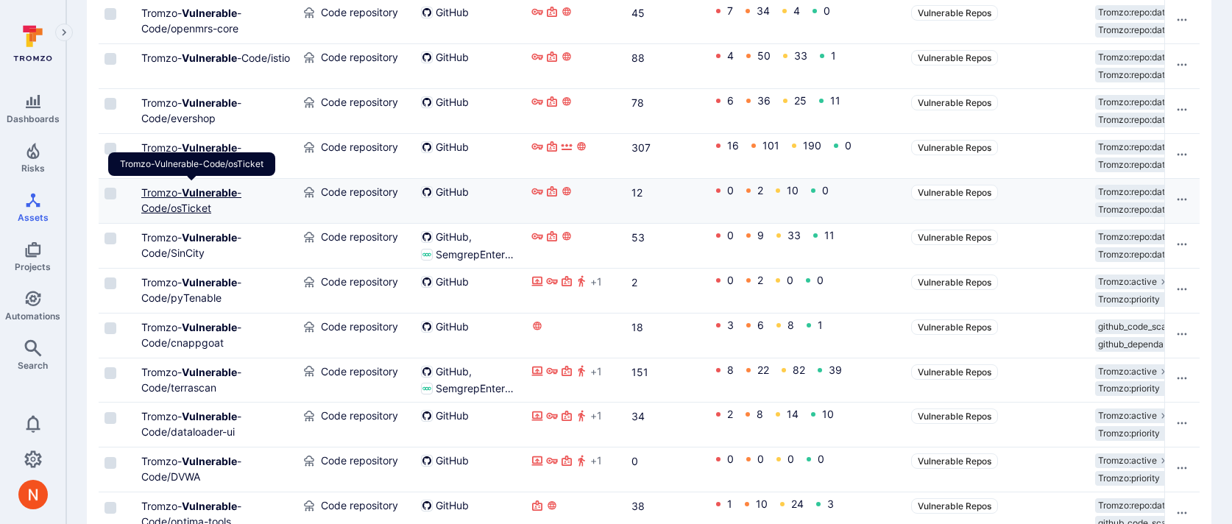
click at [191, 194] on b "Vulnerable" at bounding box center [209, 192] width 55 height 13
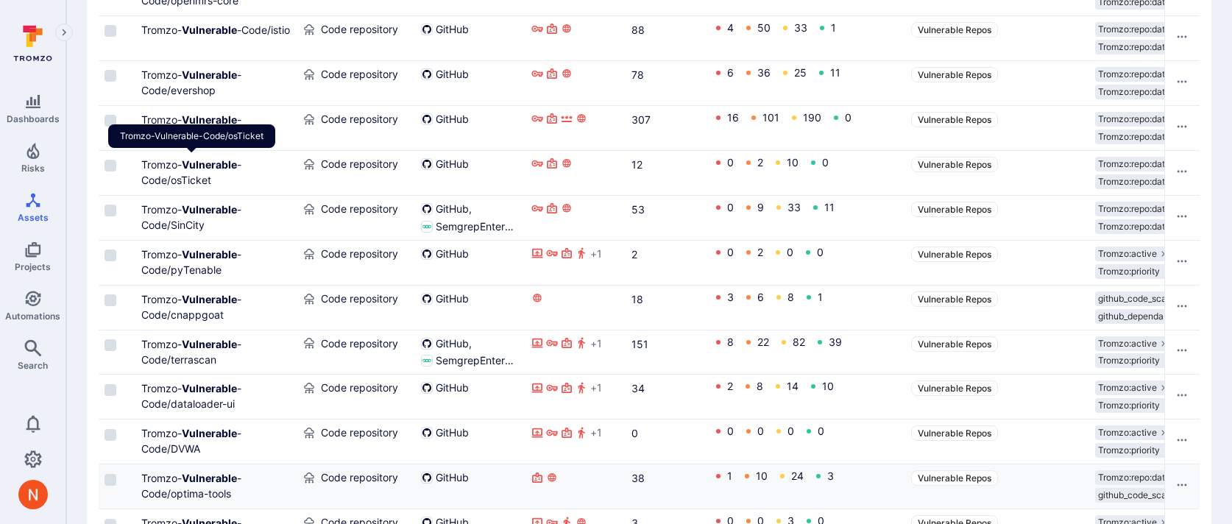
scroll to position [1525, 0]
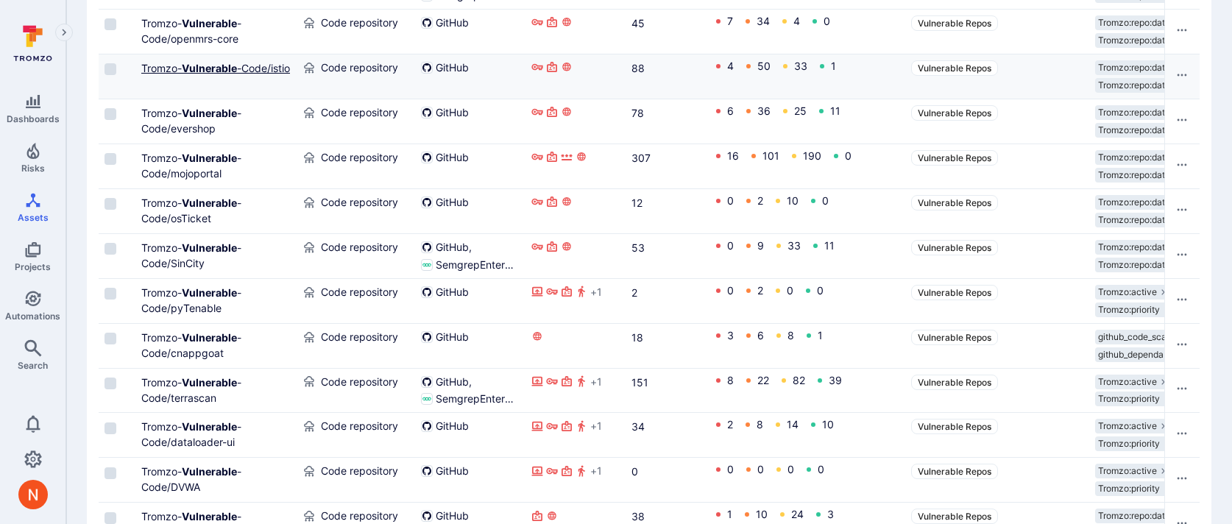
click at [188, 70] on b "Vulnerable" at bounding box center [209, 68] width 55 height 13
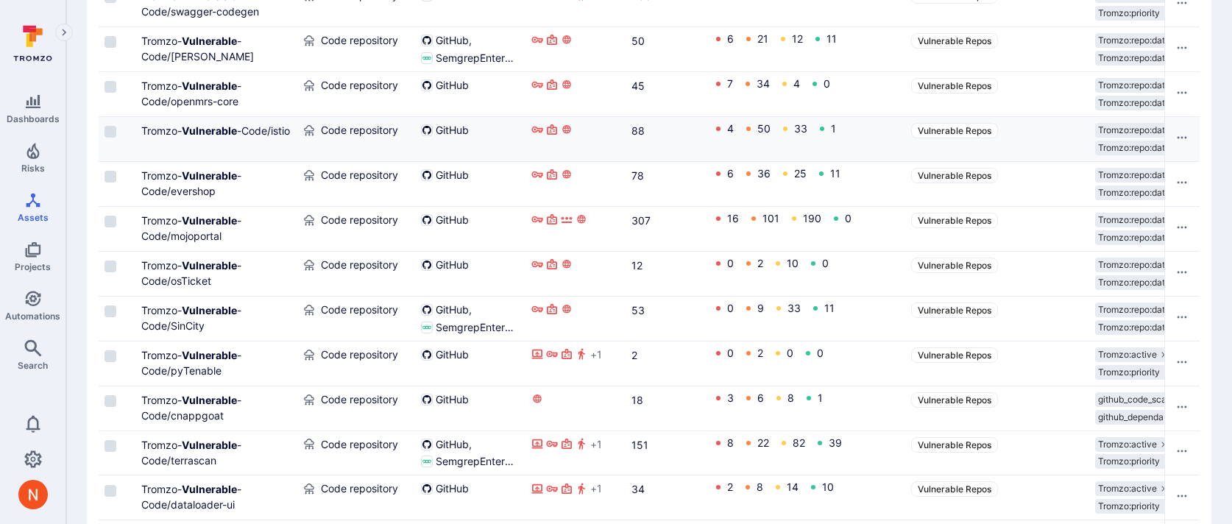
scroll to position [1449, 0]
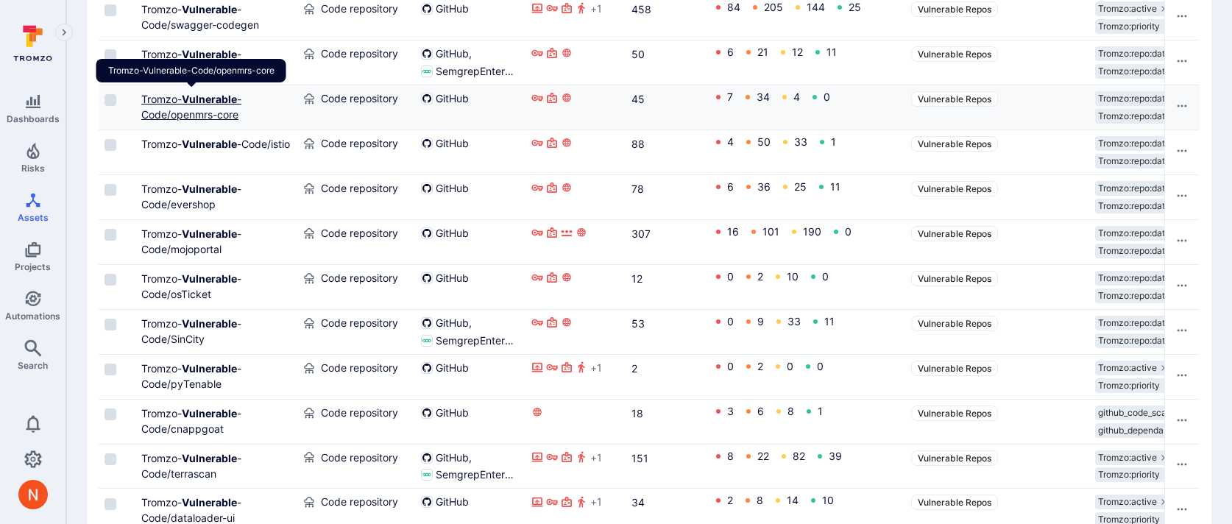
click at [224, 109] on link "Tromzo- Vulnerable -Code/openmrs-core" at bounding box center [191, 107] width 100 height 28
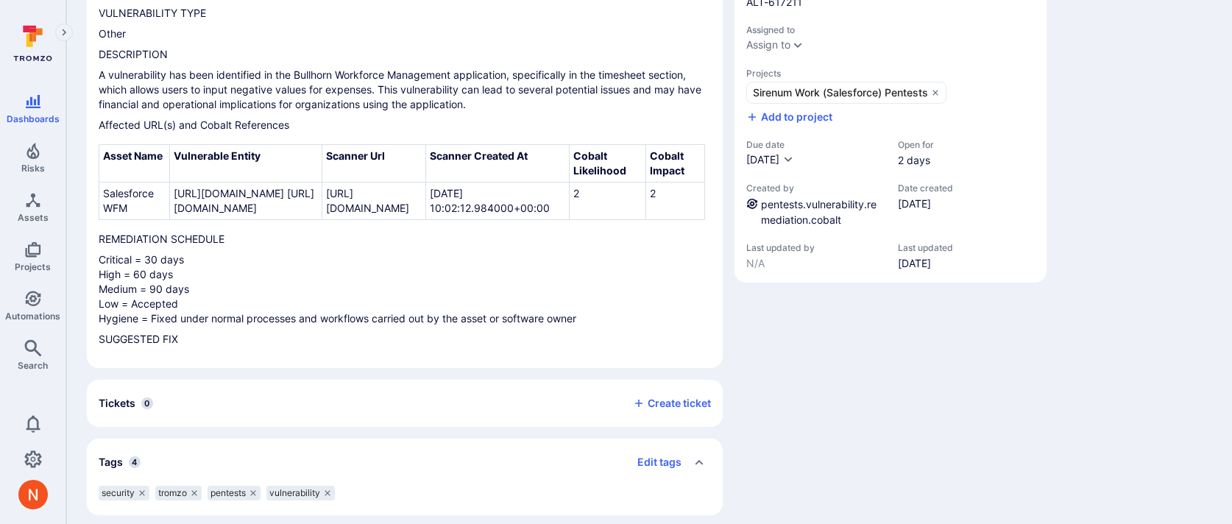
scroll to position [210, 0]
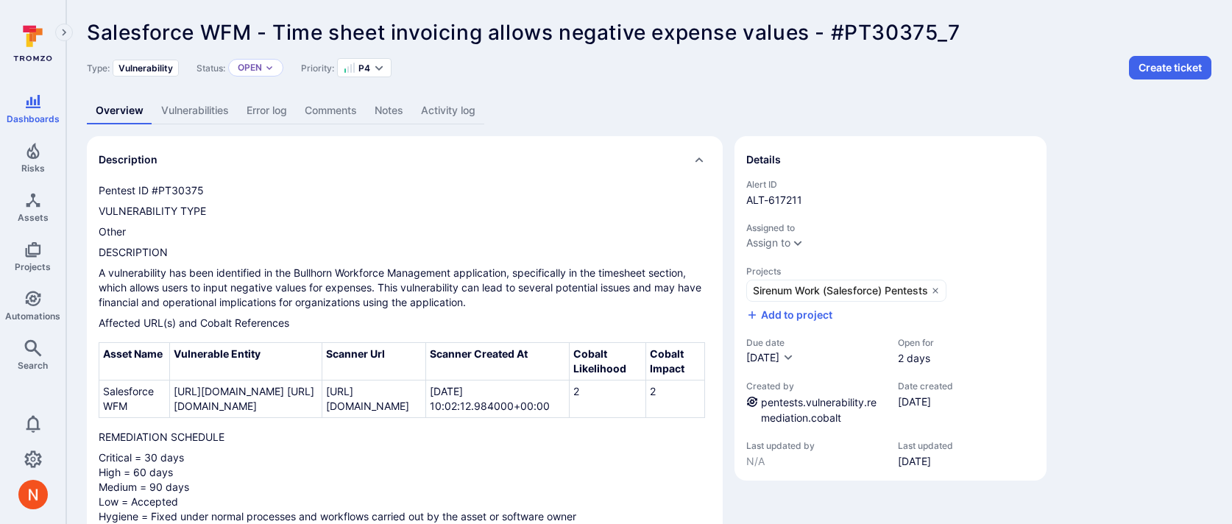
scroll to position [210, 0]
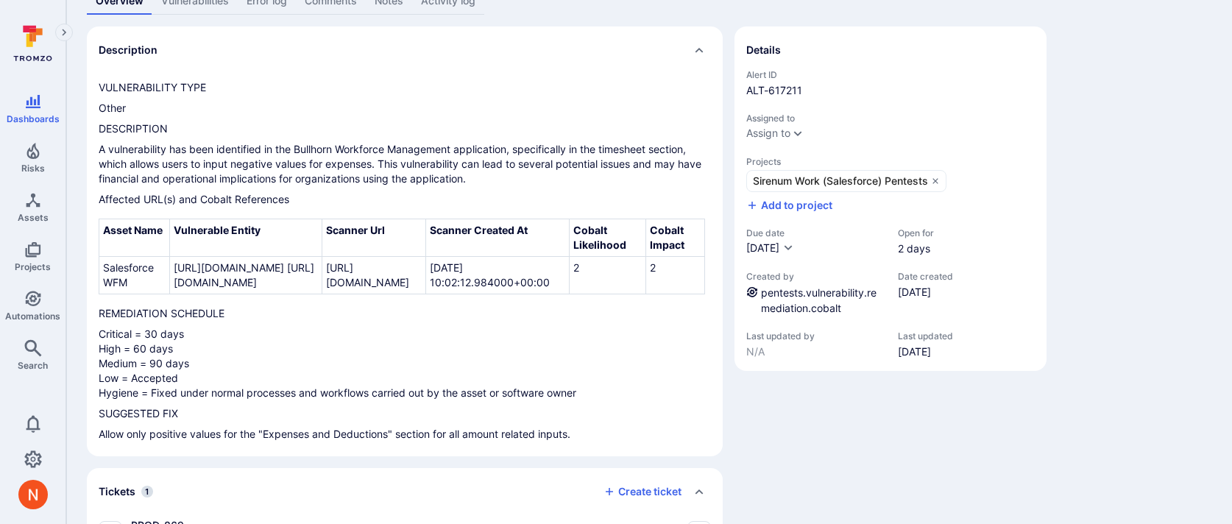
scroll to position [257, 0]
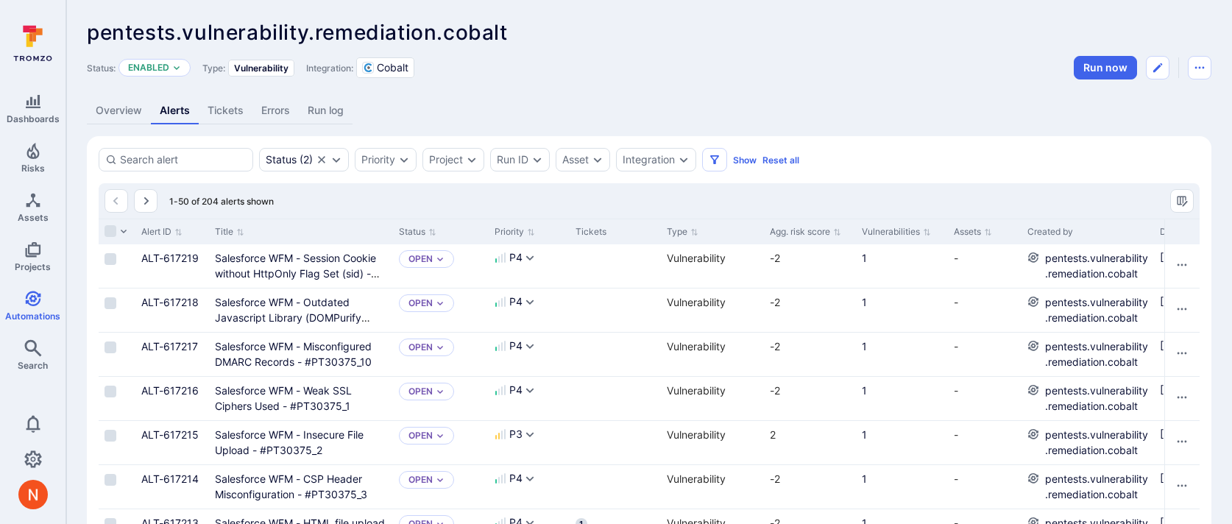
click at [267, 107] on link "Errors" at bounding box center [276, 110] width 46 height 27
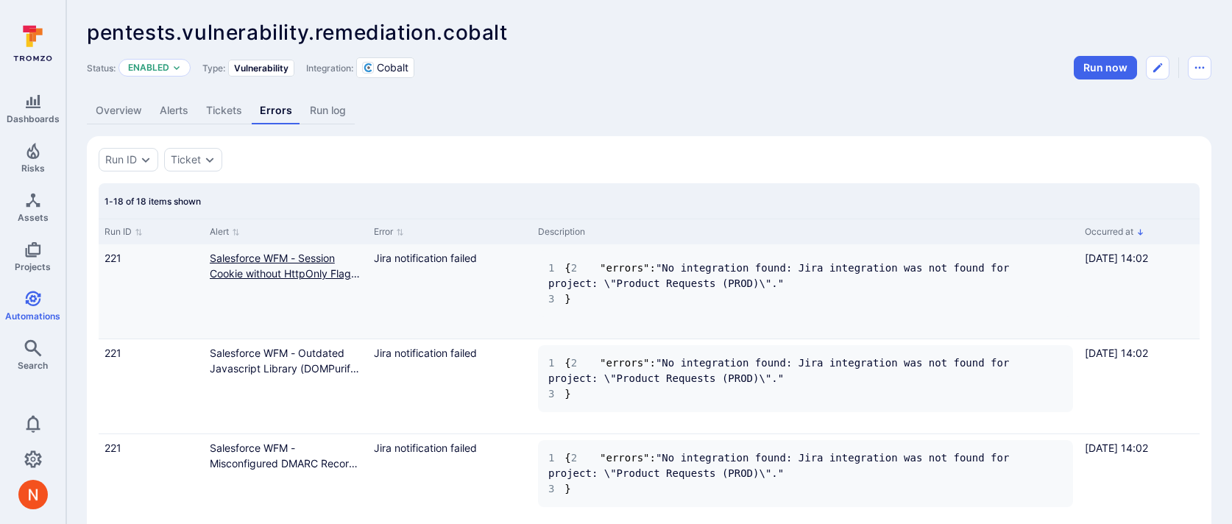
click at [271, 273] on link "Salesforce WFM - Session Cookie without HttpOnly Flag Set (sid) - #PT30375_8" at bounding box center [285, 273] width 150 height 43
click at [162, 103] on link "Alerts" at bounding box center [174, 110] width 46 height 27
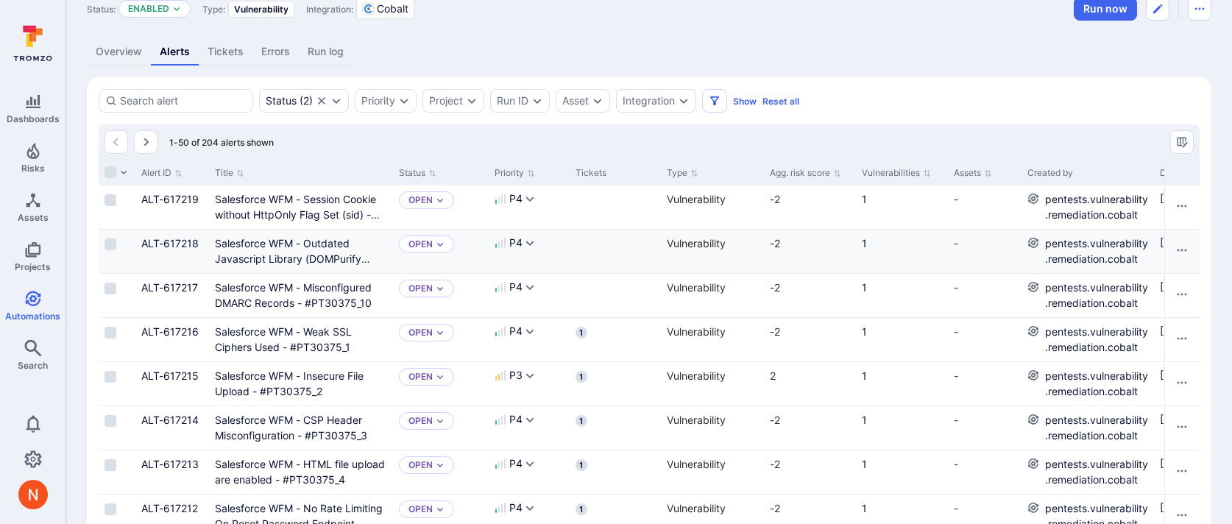
scroll to position [57, 0]
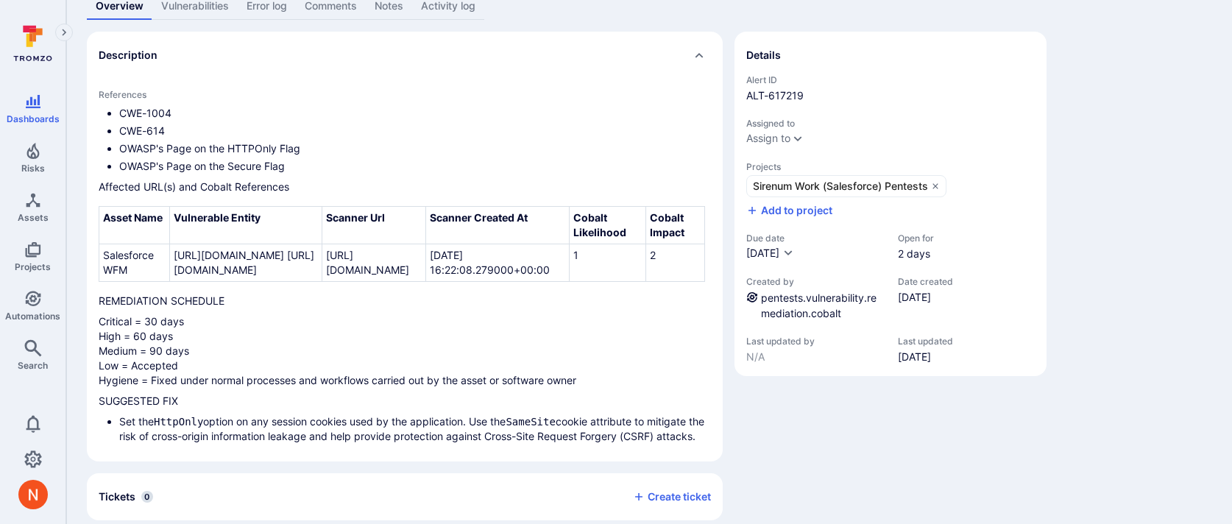
scroll to position [210, 0]
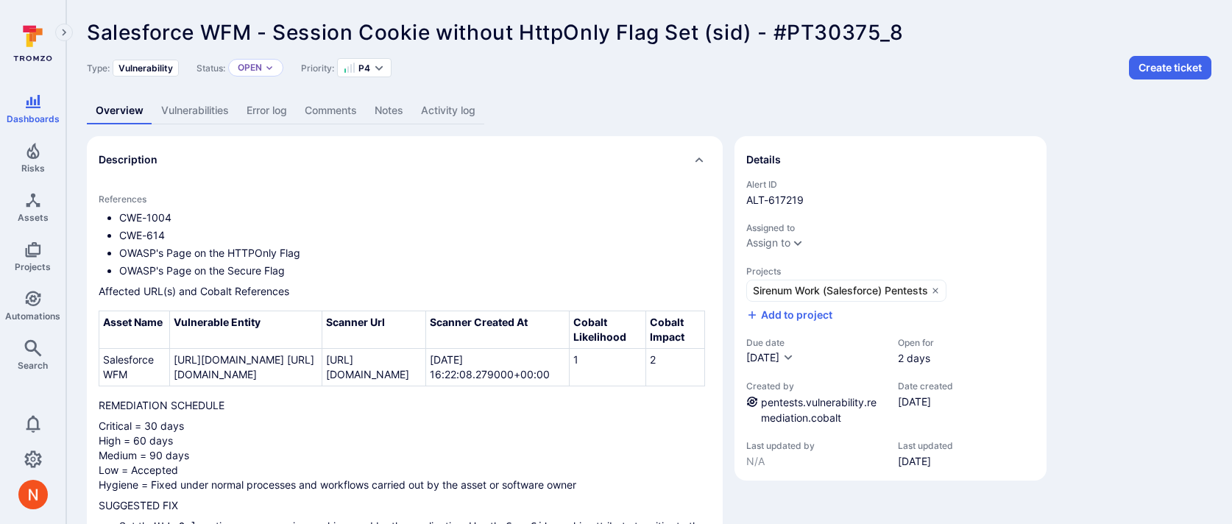
scroll to position [210, 0]
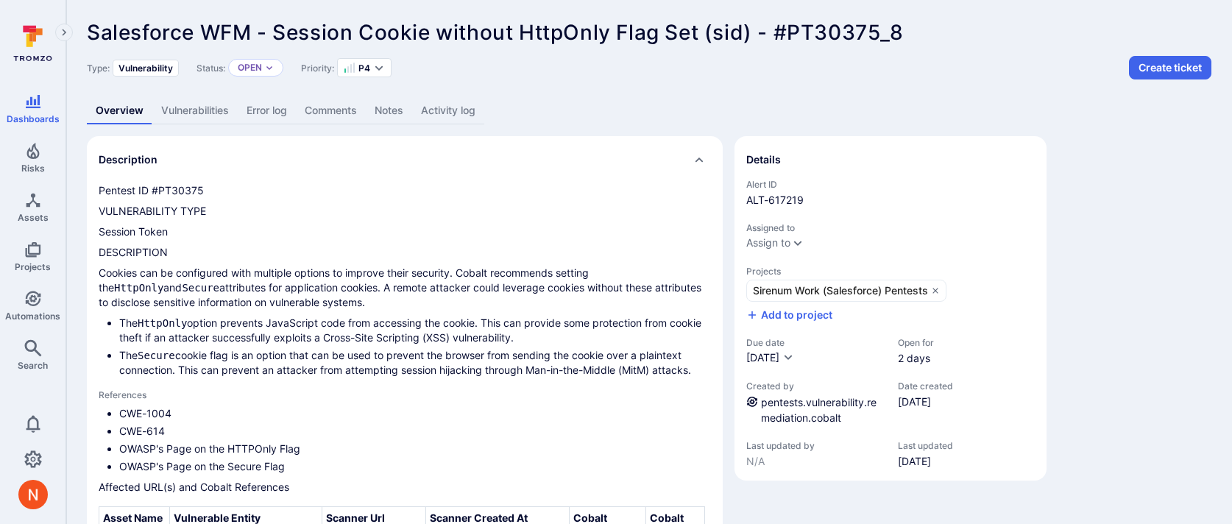
scroll to position [210, 0]
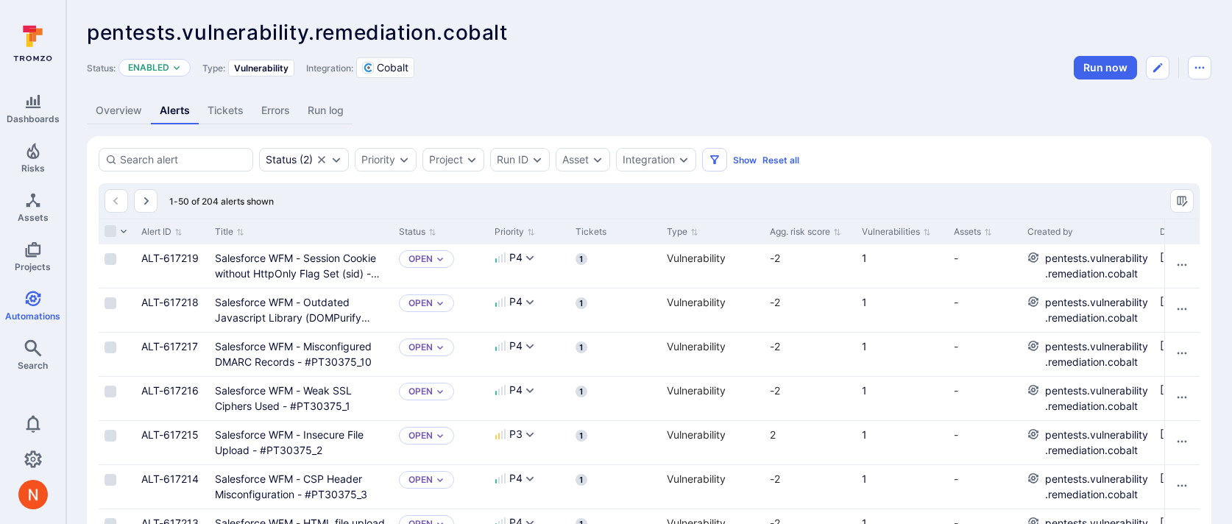
click at [131, 113] on link "Overview" at bounding box center [119, 110] width 64 height 27
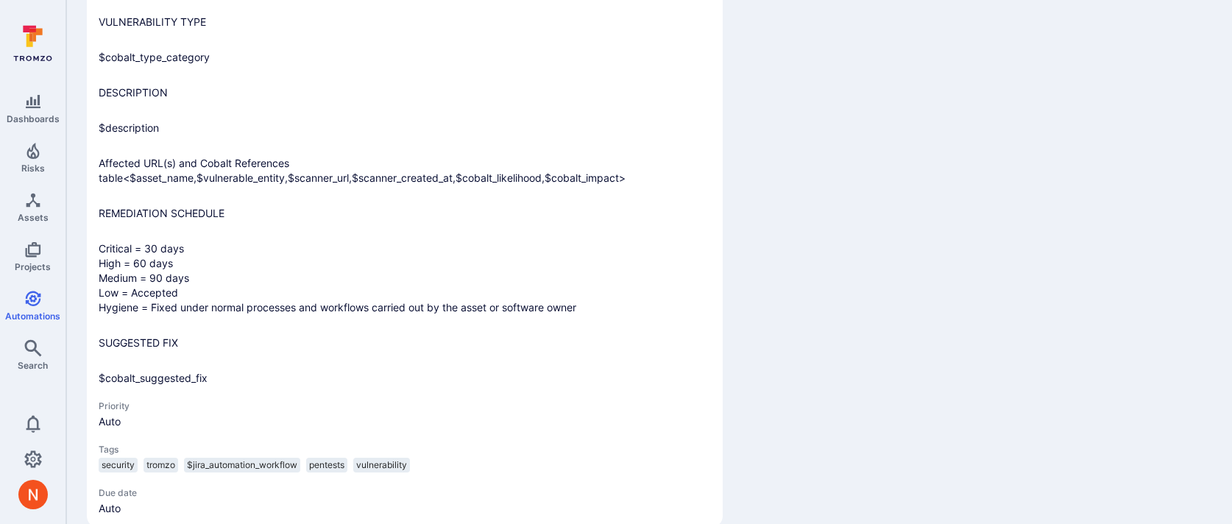
scroll to position [1373, 0]
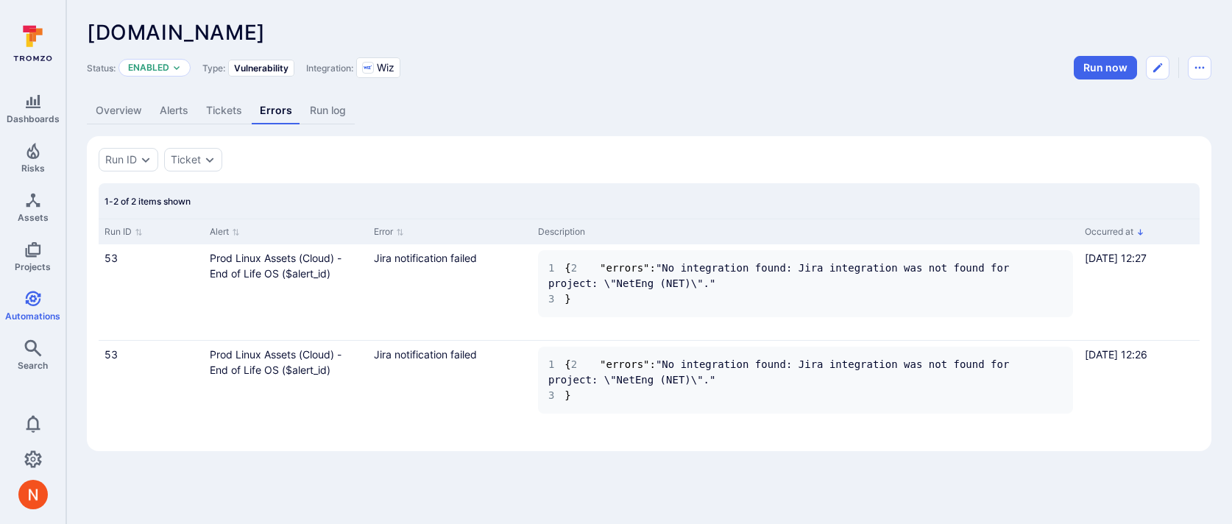
click at [314, 113] on link "Run log" at bounding box center [328, 110] width 54 height 27
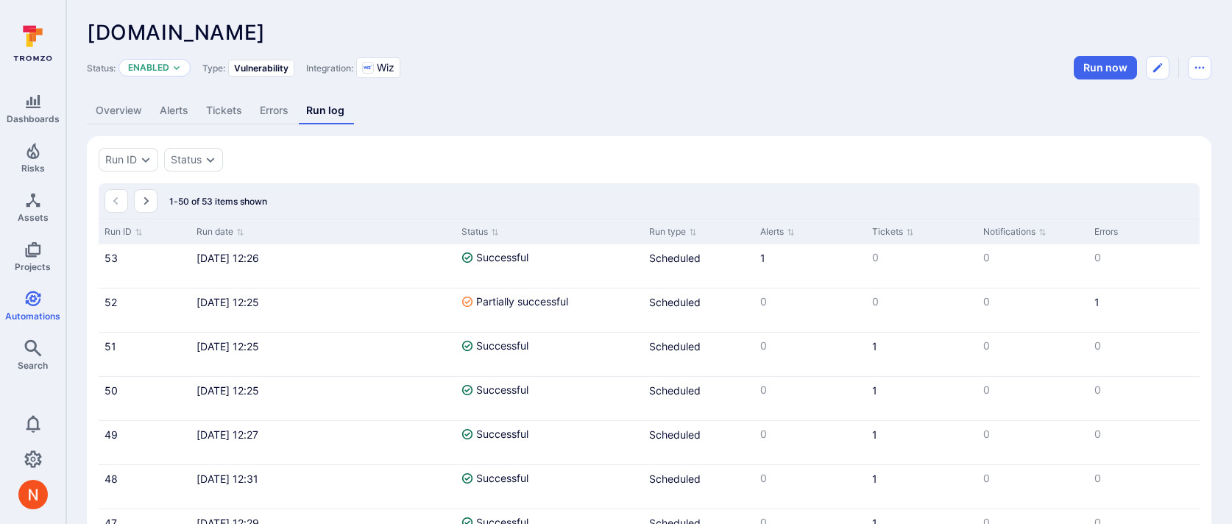
click at [154, 107] on link "Alerts" at bounding box center [174, 110] width 46 height 27
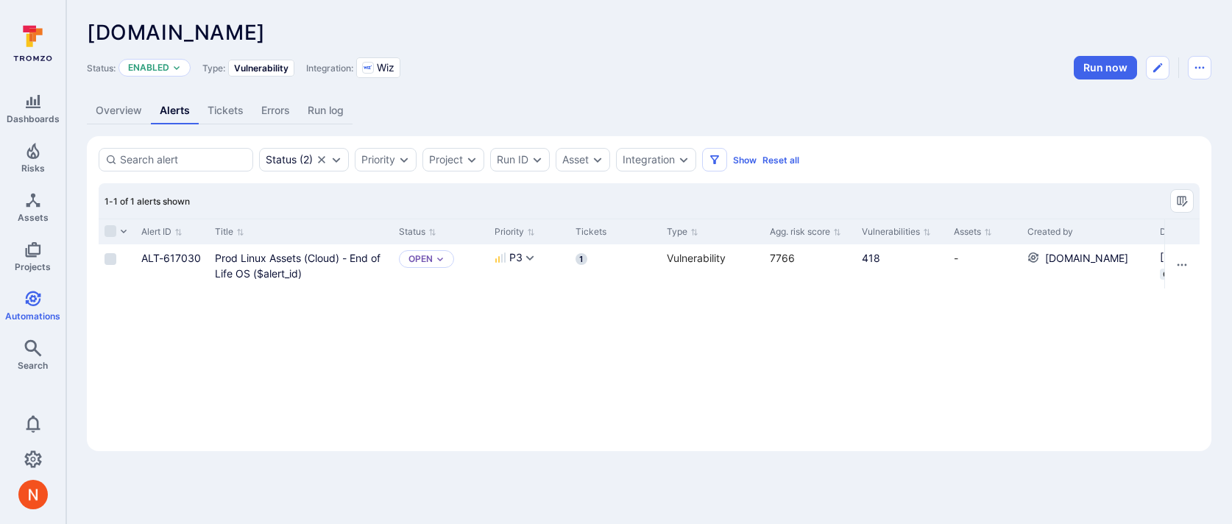
click at [322, 112] on link "Run log" at bounding box center [326, 110] width 54 height 27
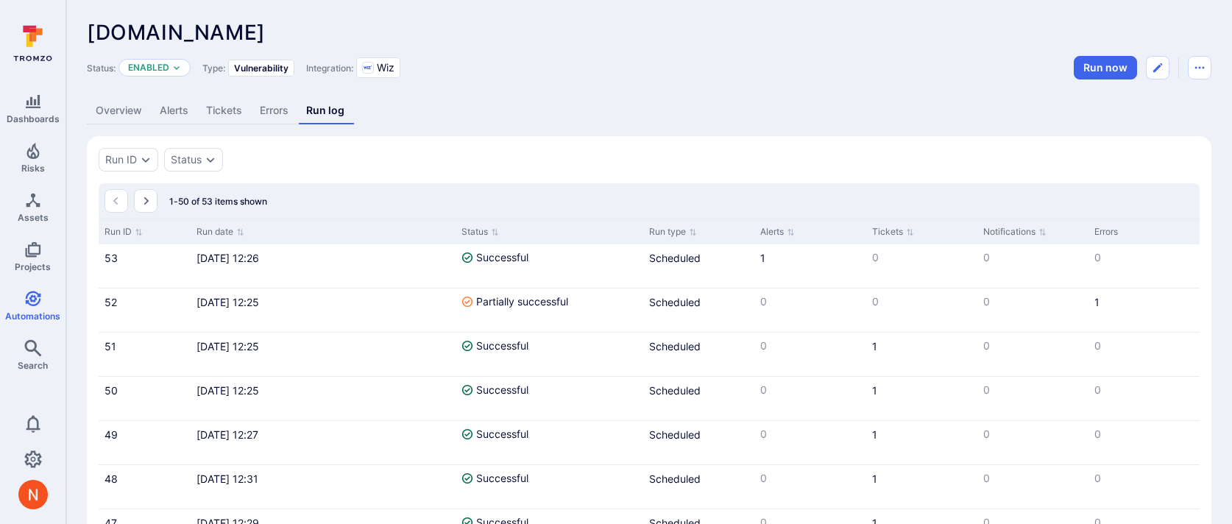
click at [265, 112] on link "Errors" at bounding box center [274, 110] width 46 height 27
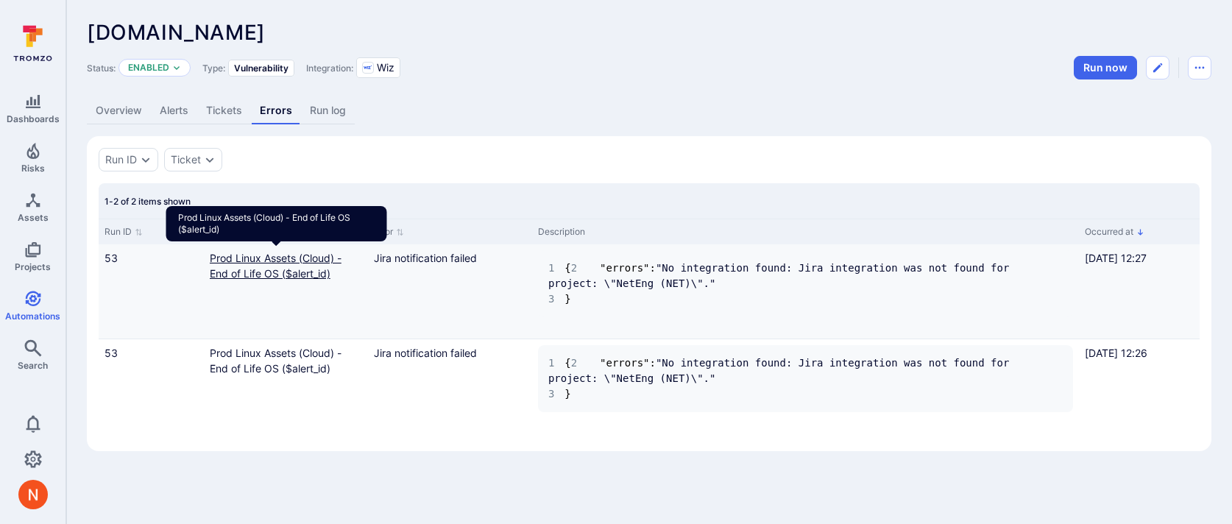
click at [303, 258] on link "Prod Linux Assets (Cloud) - End of Life OS ($alert_id)" at bounding box center [276, 266] width 132 height 28
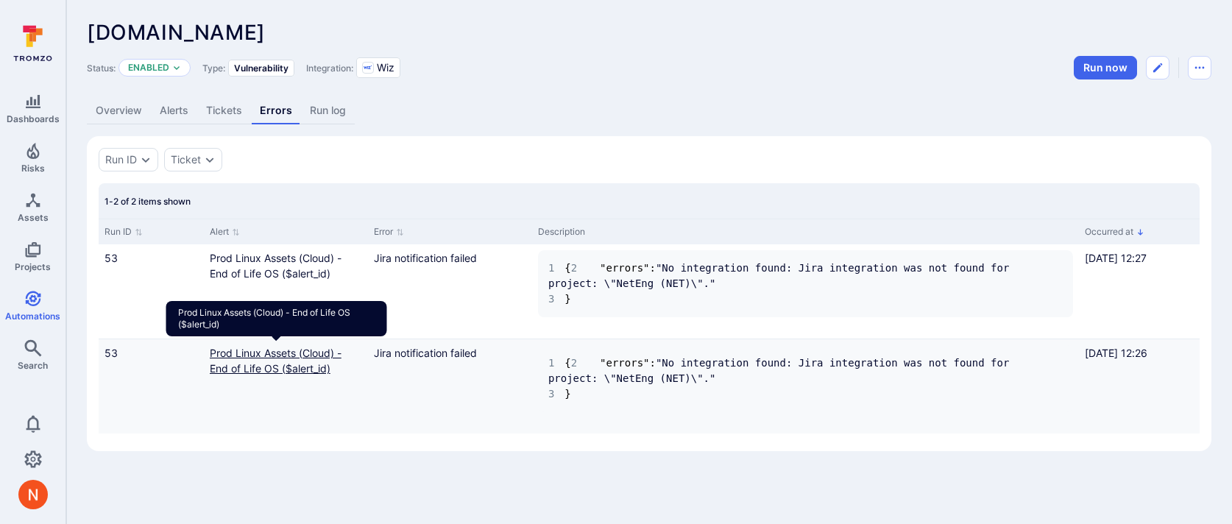
click at [290, 356] on link "Prod Linux Assets (Cloud) - End of Life OS ($alert_id)" at bounding box center [276, 361] width 132 height 28
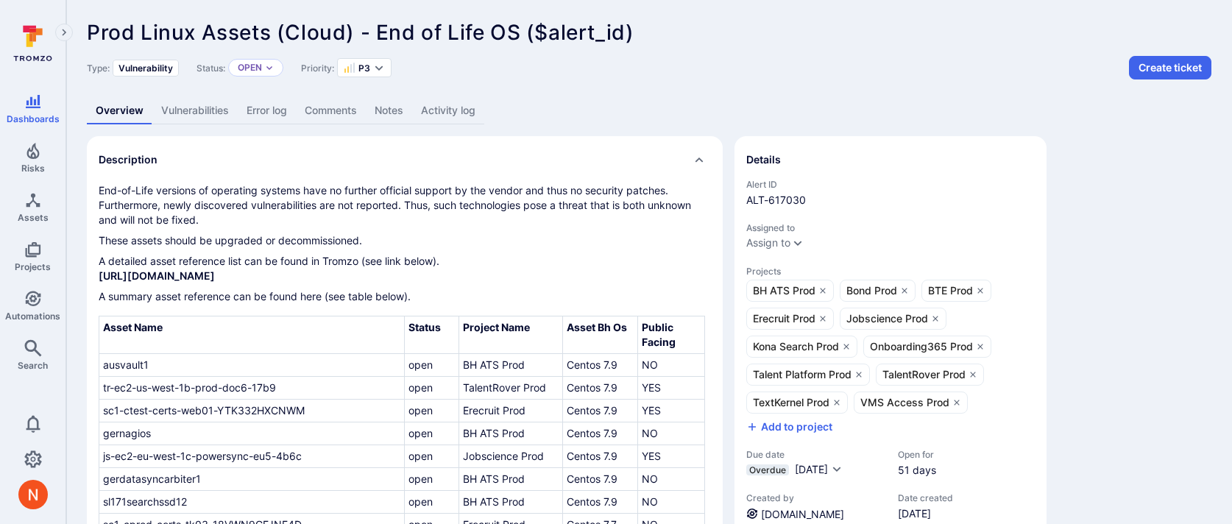
scroll to position [227, 0]
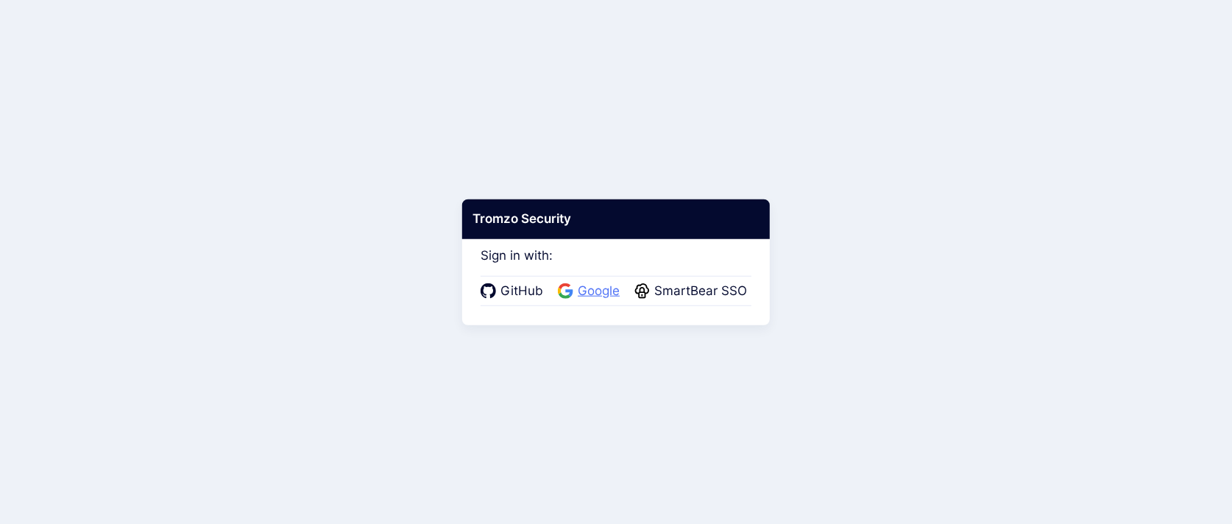
click at [602, 291] on span "Google" at bounding box center [598, 291] width 51 height 19
